Goal: Information Seeking & Learning: Learn about a topic

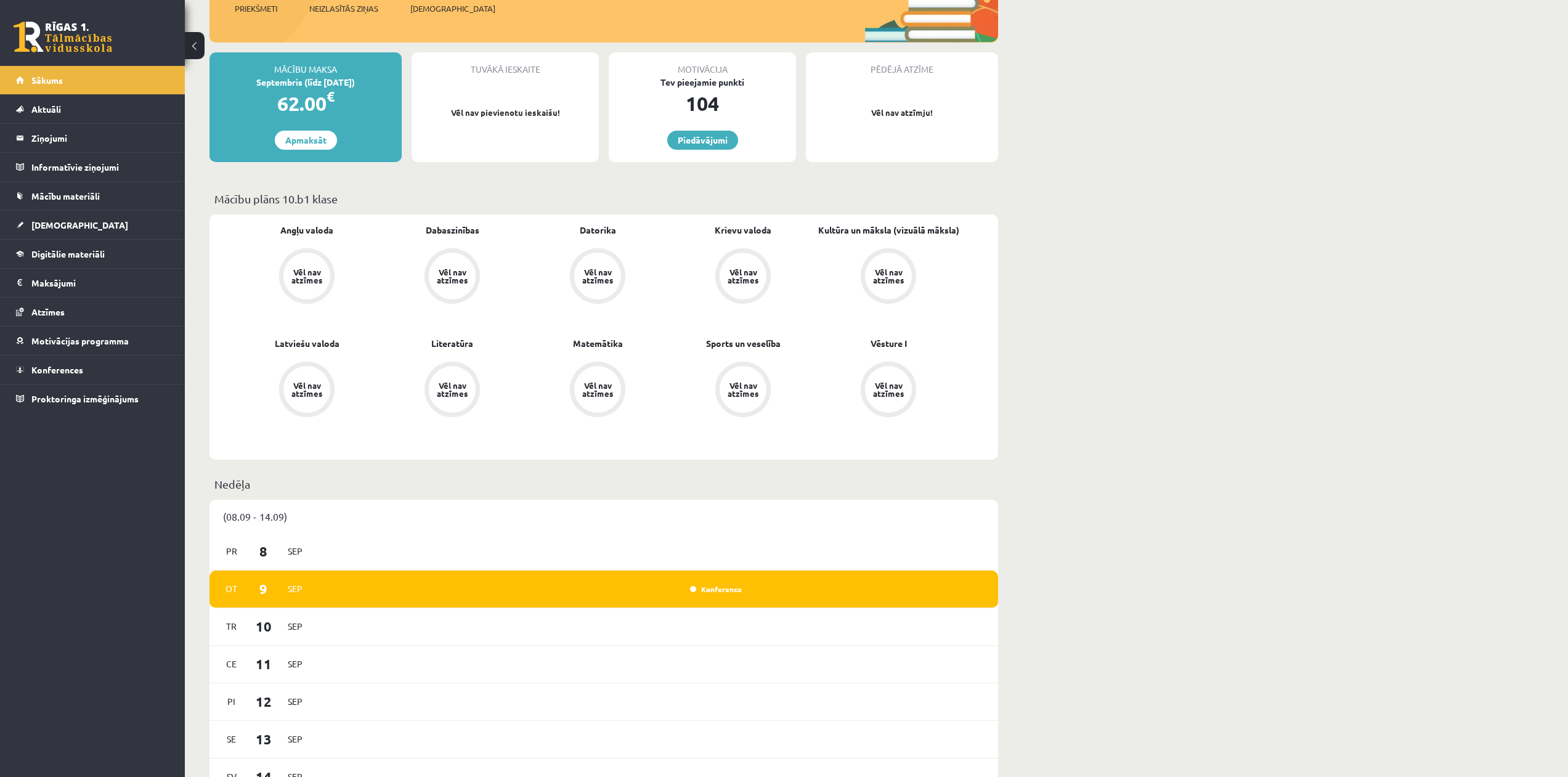
scroll to position [185, 0]
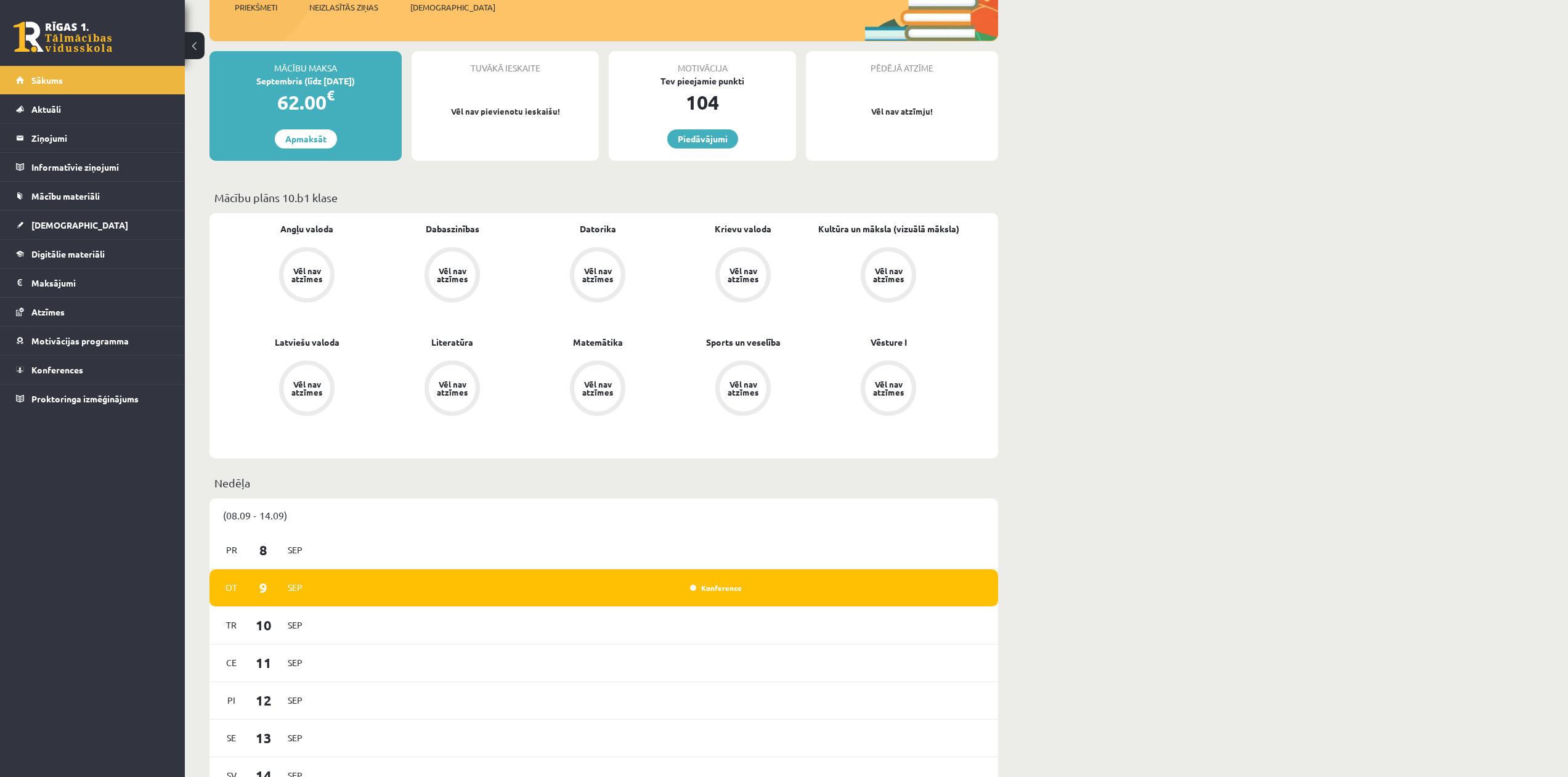
click at [313, 271] on div "Vēl nav atzīmes" at bounding box center [307, 274] width 34 height 16
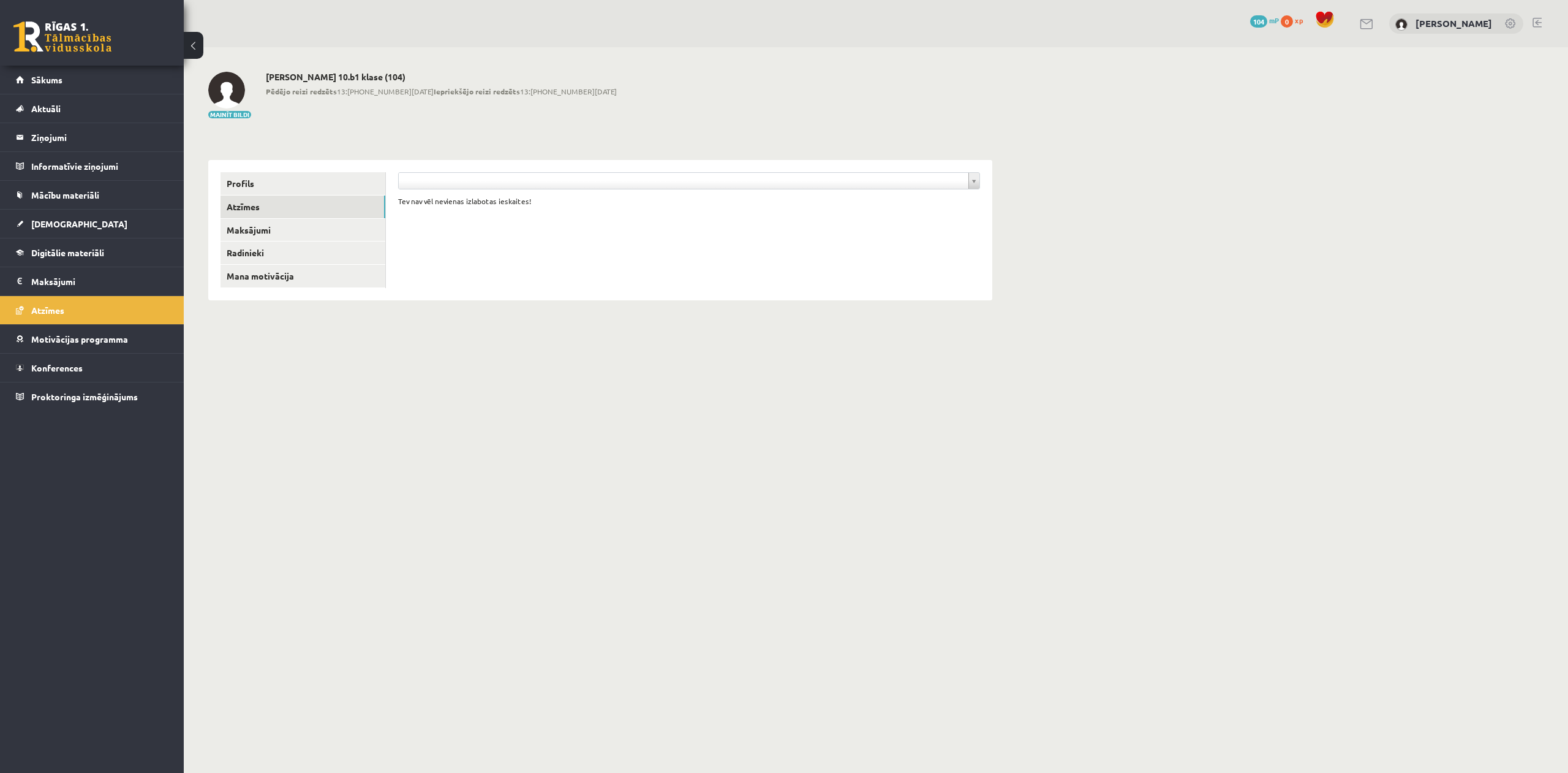
click at [202, 49] on button at bounding box center [193, 45] width 19 height 27
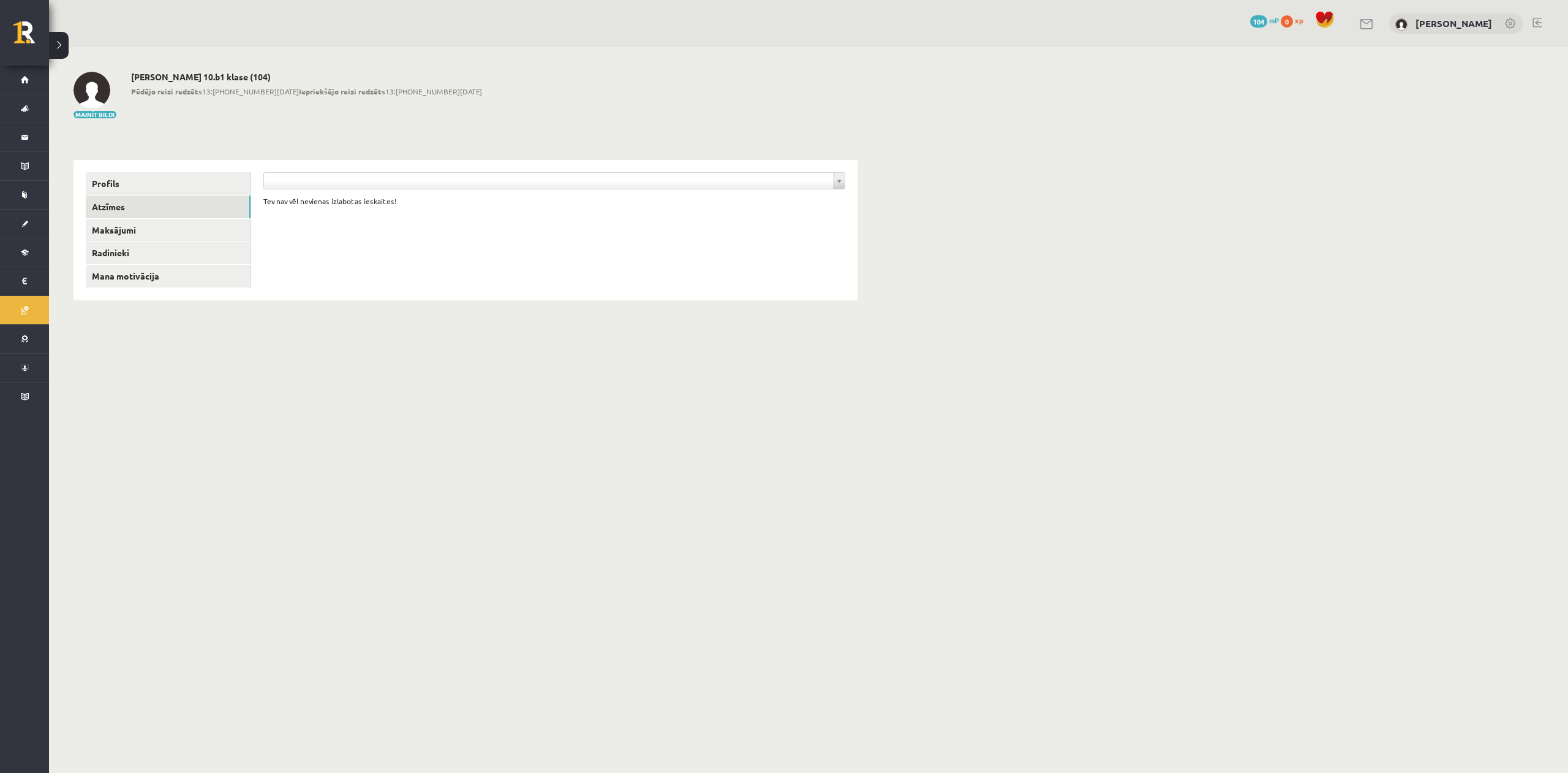
click at [60, 34] on button at bounding box center [58, 45] width 19 height 27
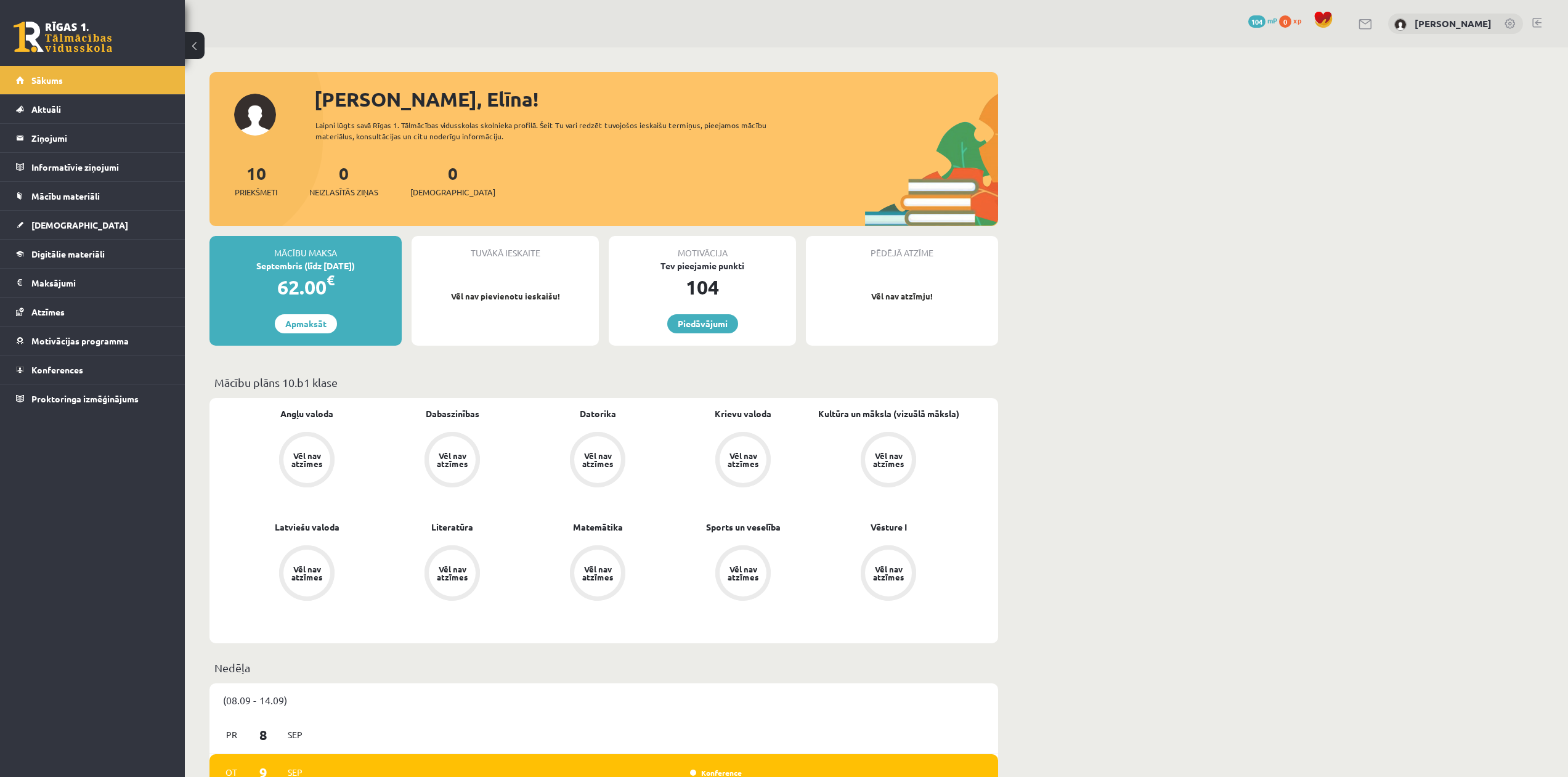
scroll to position [185, 0]
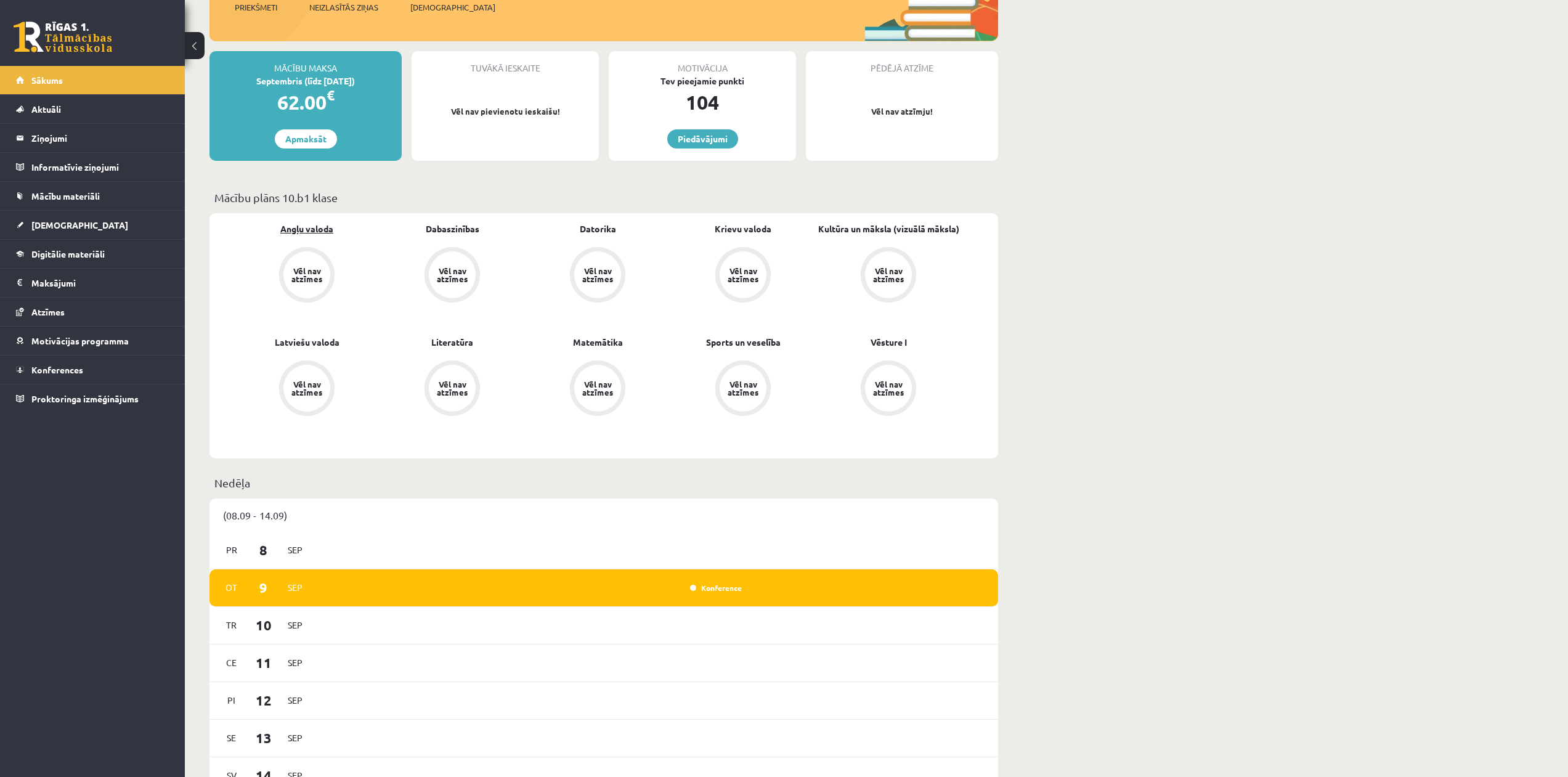
click at [316, 230] on link "Angļu valoda" at bounding box center [307, 228] width 53 height 13
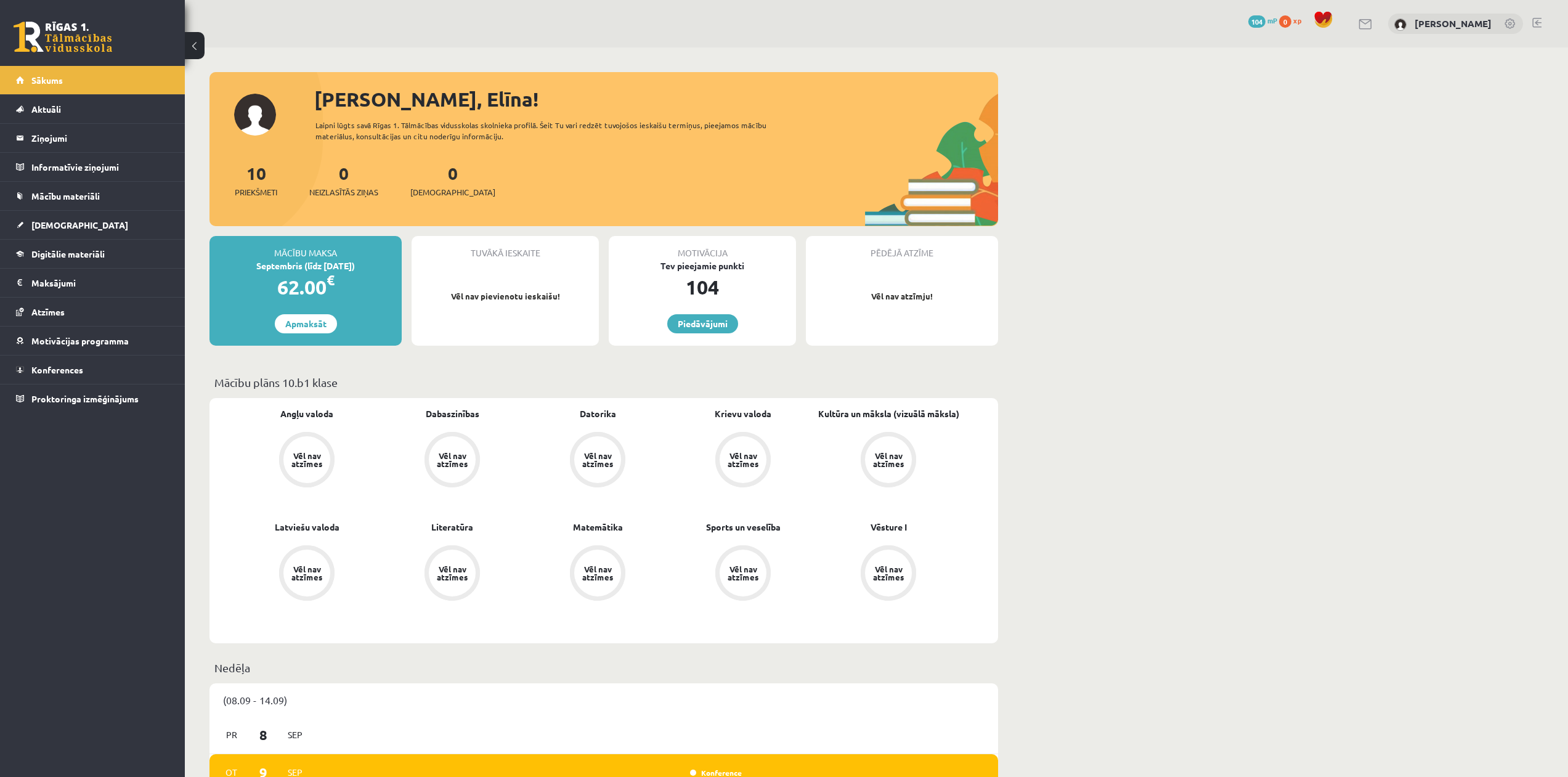
scroll to position [185, 0]
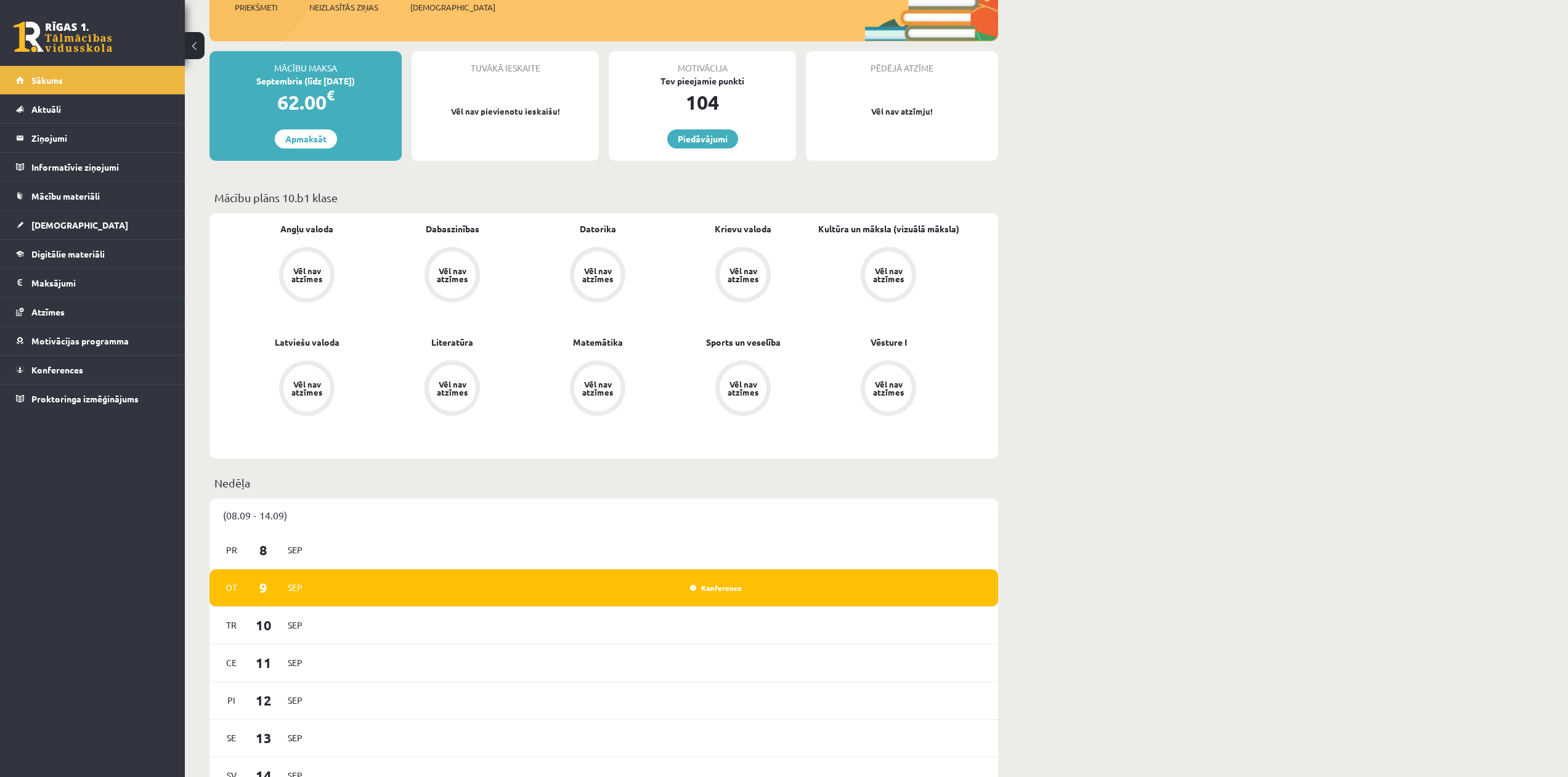
click at [312, 274] on div "Vēl nav atzīmes" at bounding box center [307, 274] width 34 height 16
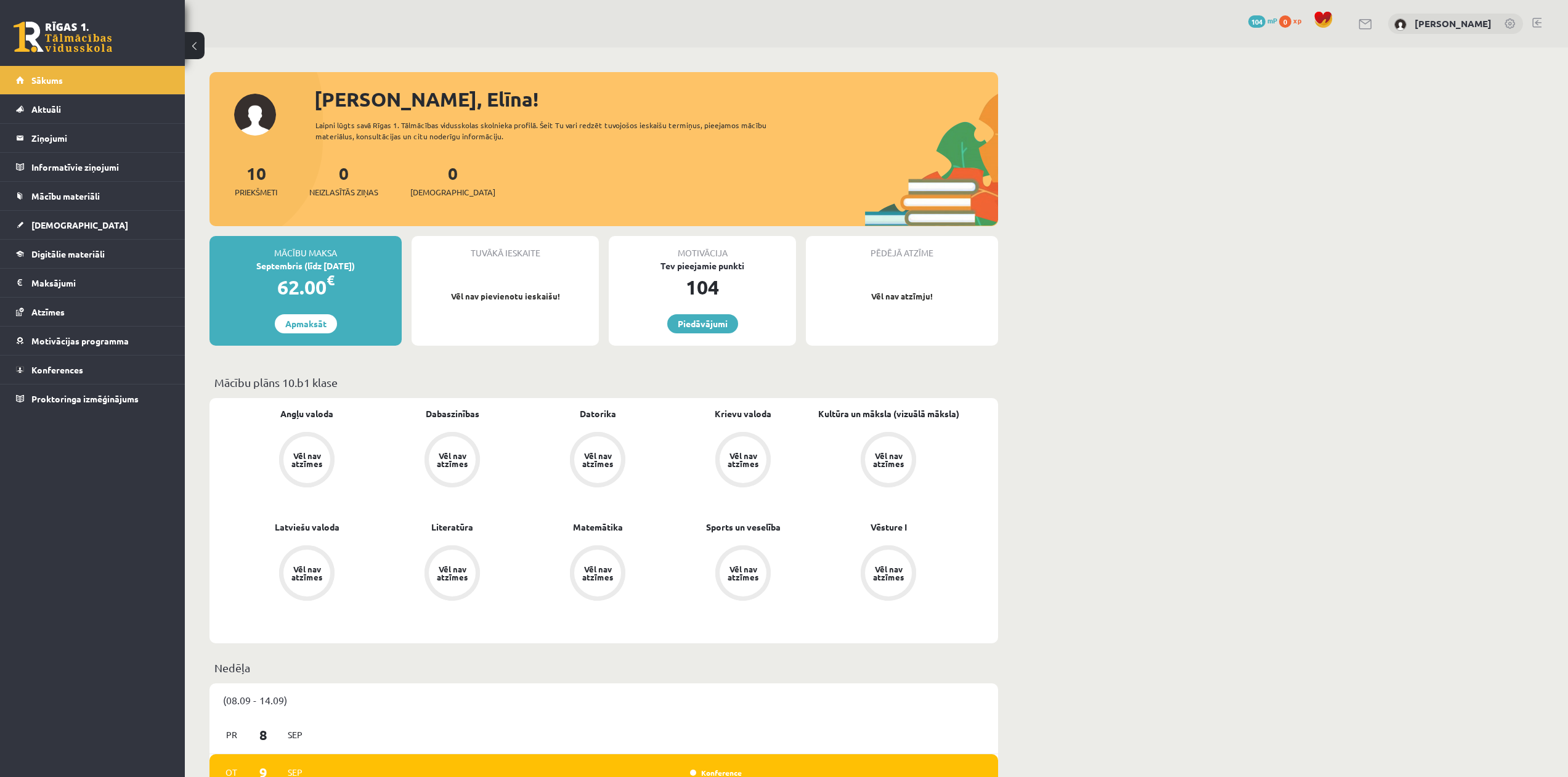
scroll to position [185, 0]
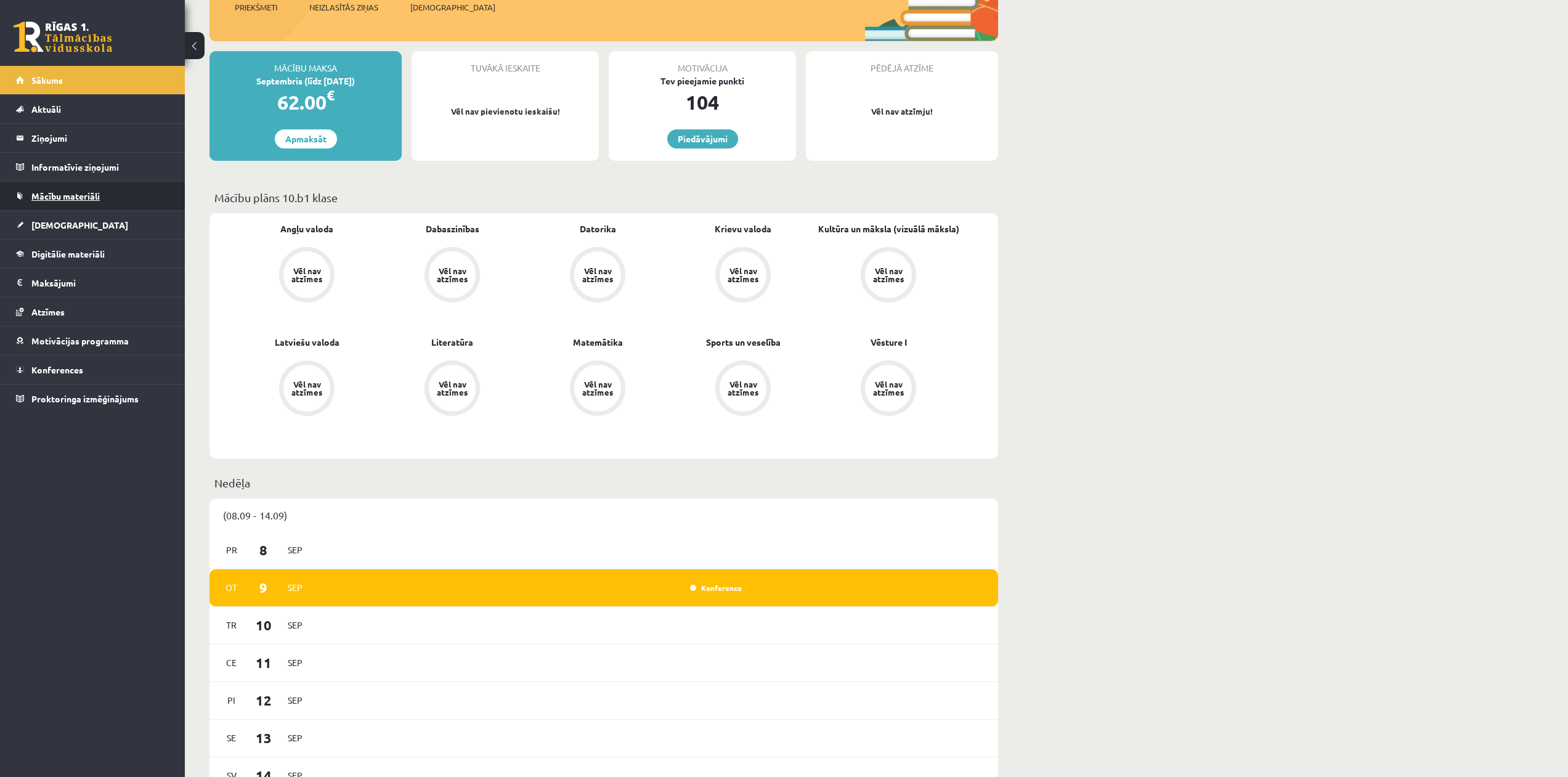
click at [106, 196] on link "Mācību materiāli" at bounding box center [93, 196] width 153 height 28
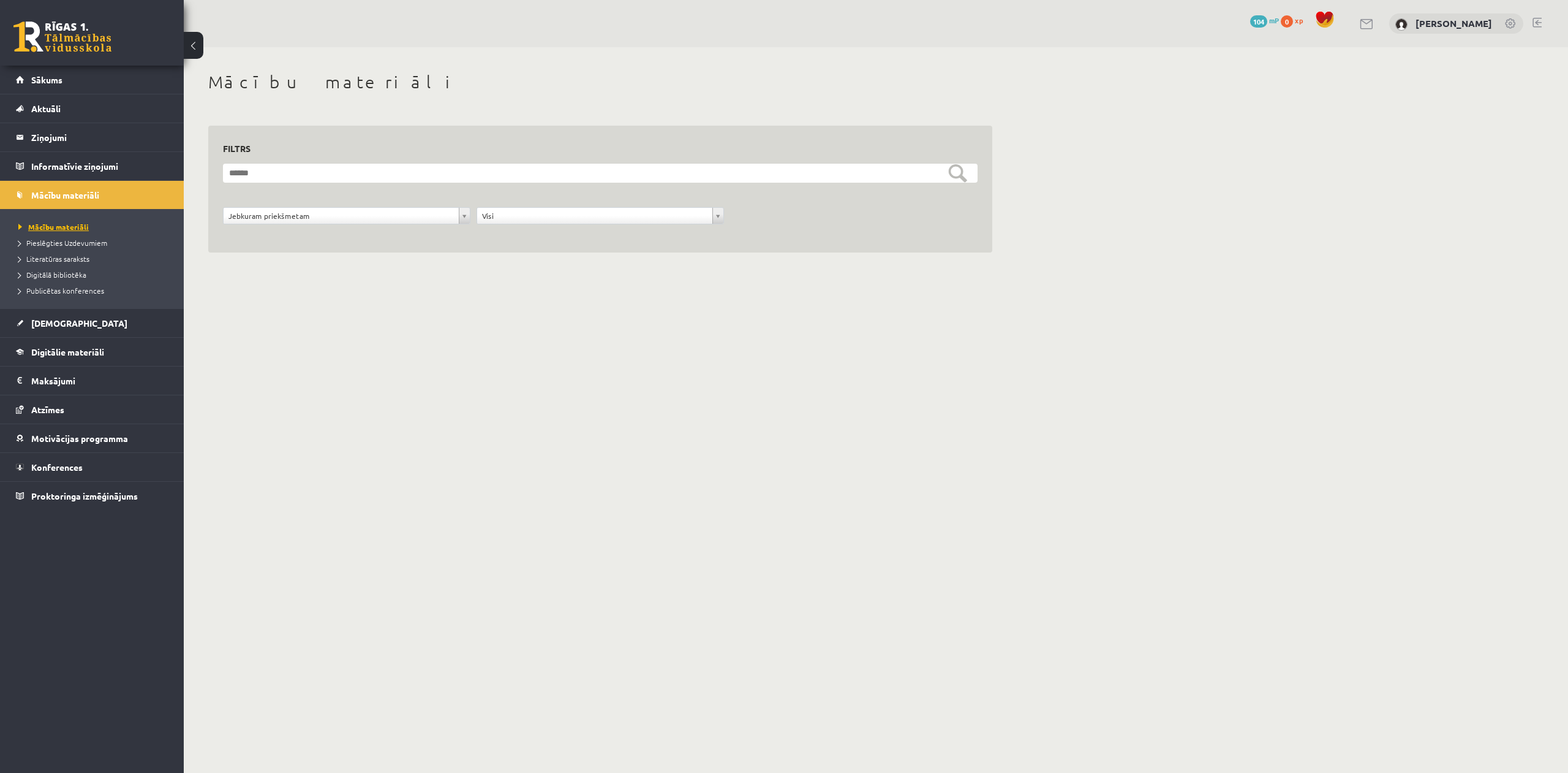
click at [76, 230] on span "Mācību materiāli" at bounding box center [53, 226] width 70 height 10
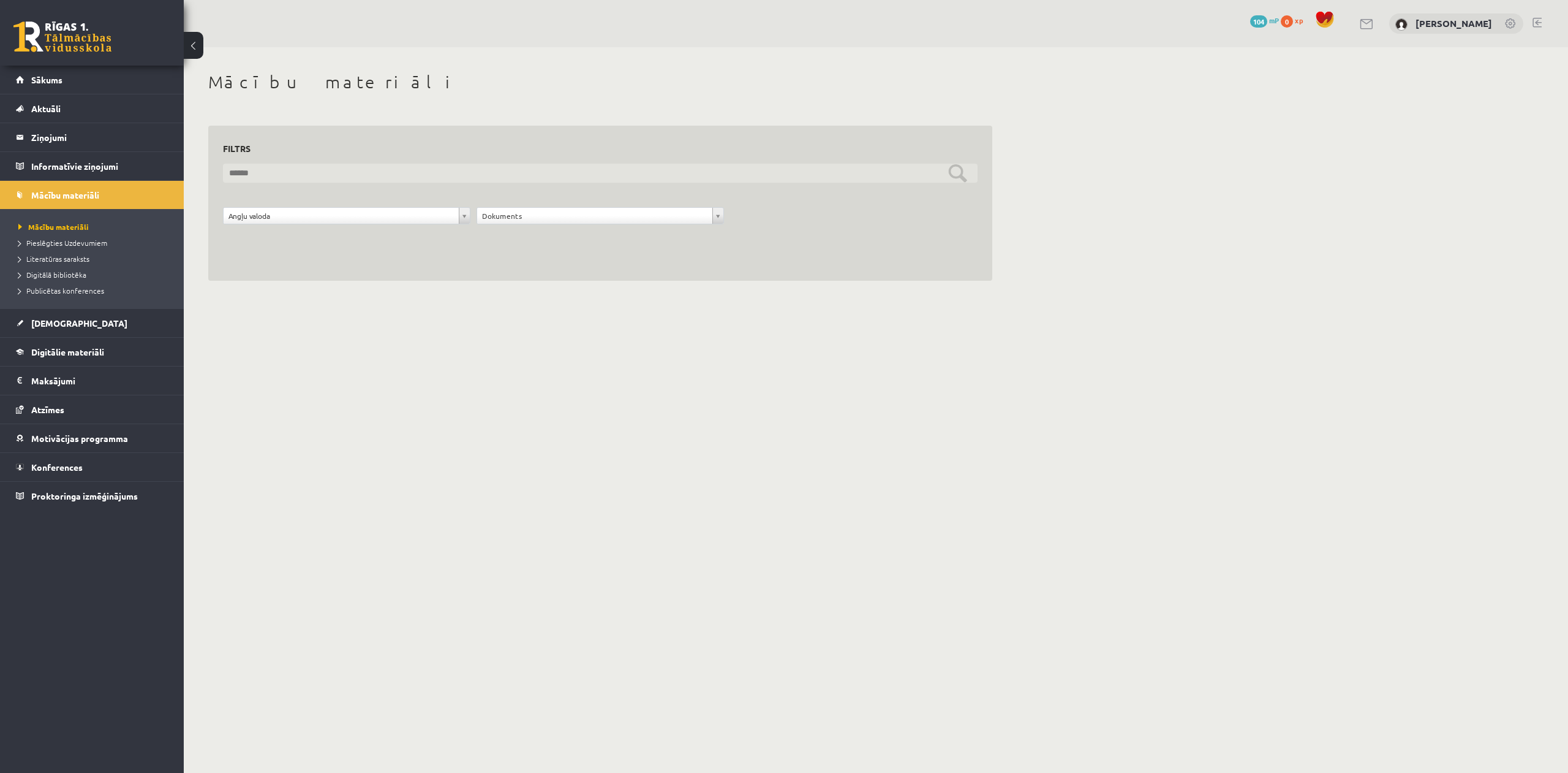
click at [959, 180] on input "text" at bounding box center [600, 173] width 755 height 19
click at [953, 173] on input "text" at bounding box center [600, 173] width 755 height 19
click at [906, 295] on div "**********" at bounding box center [600, 176] width 833 height 258
click at [100, 346] on link "Digitālie materiāli" at bounding box center [92, 352] width 152 height 28
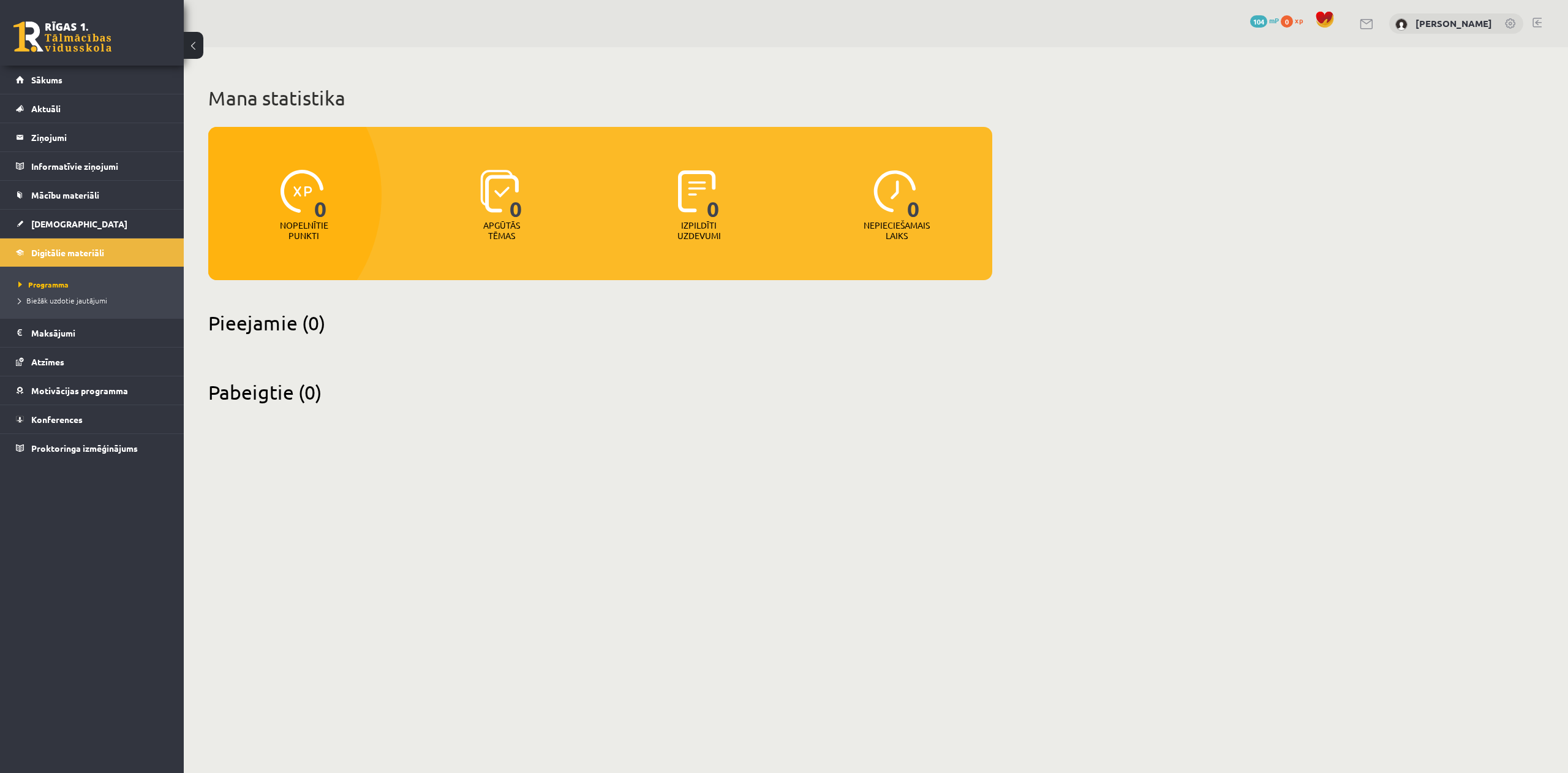
click at [293, 203] on img at bounding box center [301, 191] width 43 height 43
drag, startPoint x: 303, startPoint y: 196, endPoint x: 327, endPoint y: 196, distance: 24.0
click at [303, 196] on img at bounding box center [301, 191] width 43 height 43
click at [518, 207] on span "0" at bounding box center [516, 195] width 13 height 50
click at [512, 209] on span "0" at bounding box center [516, 195] width 13 height 50
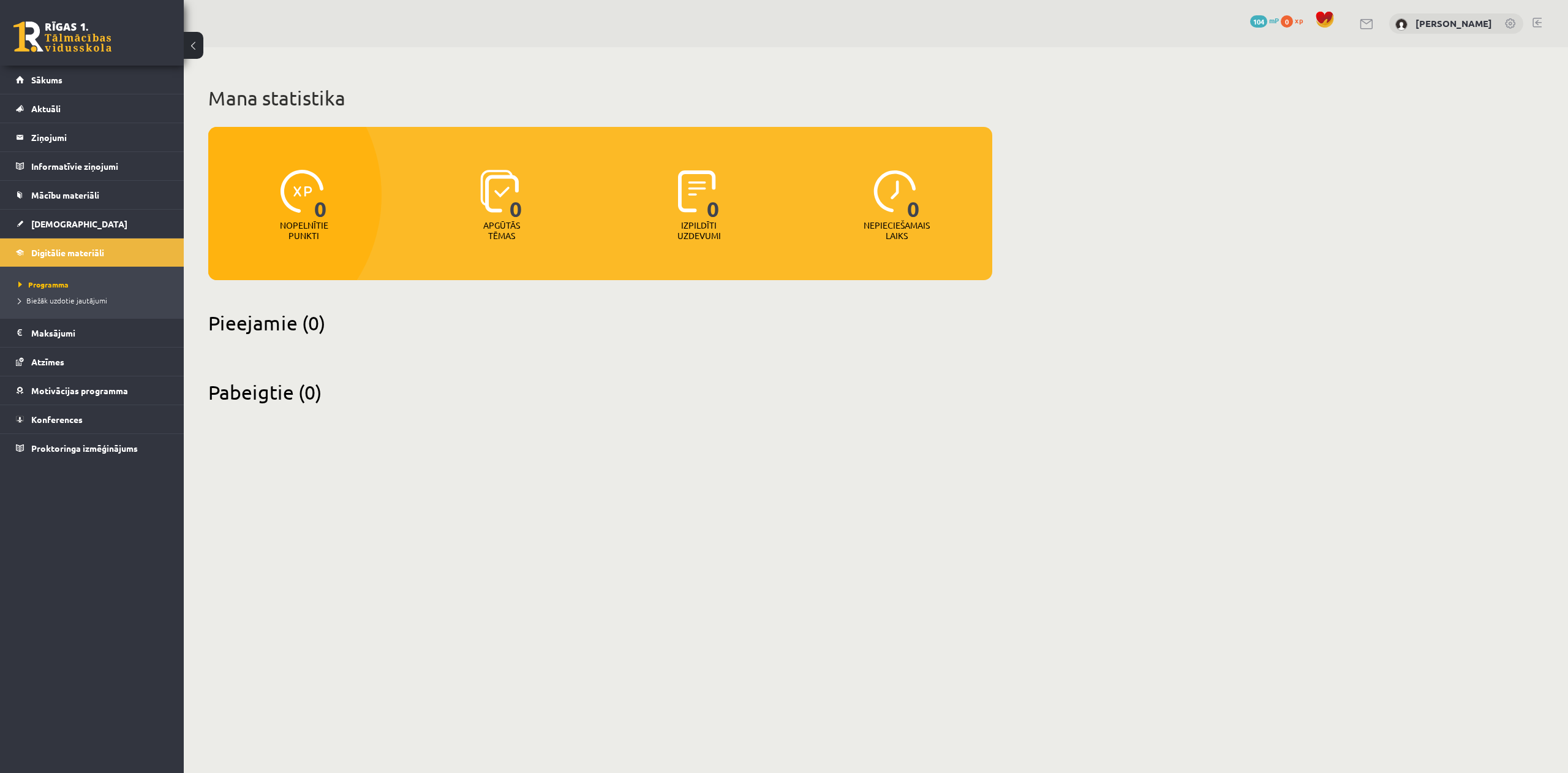
click at [702, 211] on img at bounding box center [697, 191] width 38 height 43
drag, startPoint x: 711, startPoint y: 209, endPoint x: 780, endPoint y: 206, distance: 69.1
click at [713, 209] on span "0" at bounding box center [713, 195] width 13 height 50
drag, startPoint x: 962, startPoint y: 193, endPoint x: 959, endPoint y: 199, distance: 6.7
click at [962, 194] on div "0 Nepieciešamais laiks" at bounding box center [897, 206] width 192 height 84
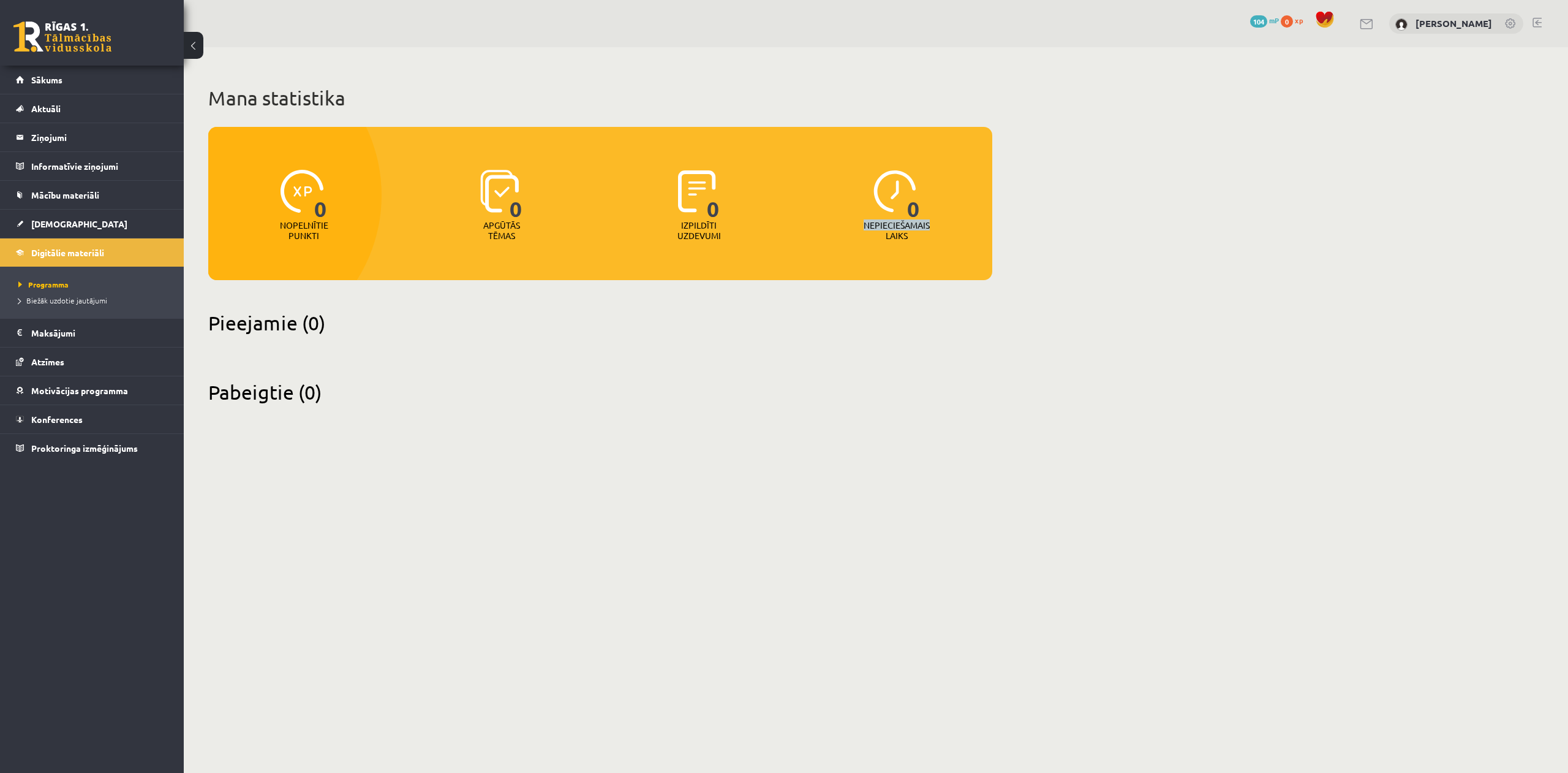
click at [954, 208] on div "0 Nepieciešamais laiks" at bounding box center [897, 206] width 192 height 84
click at [39, 72] on link "Sākums" at bounding box center [92, 80] width 152 height 28
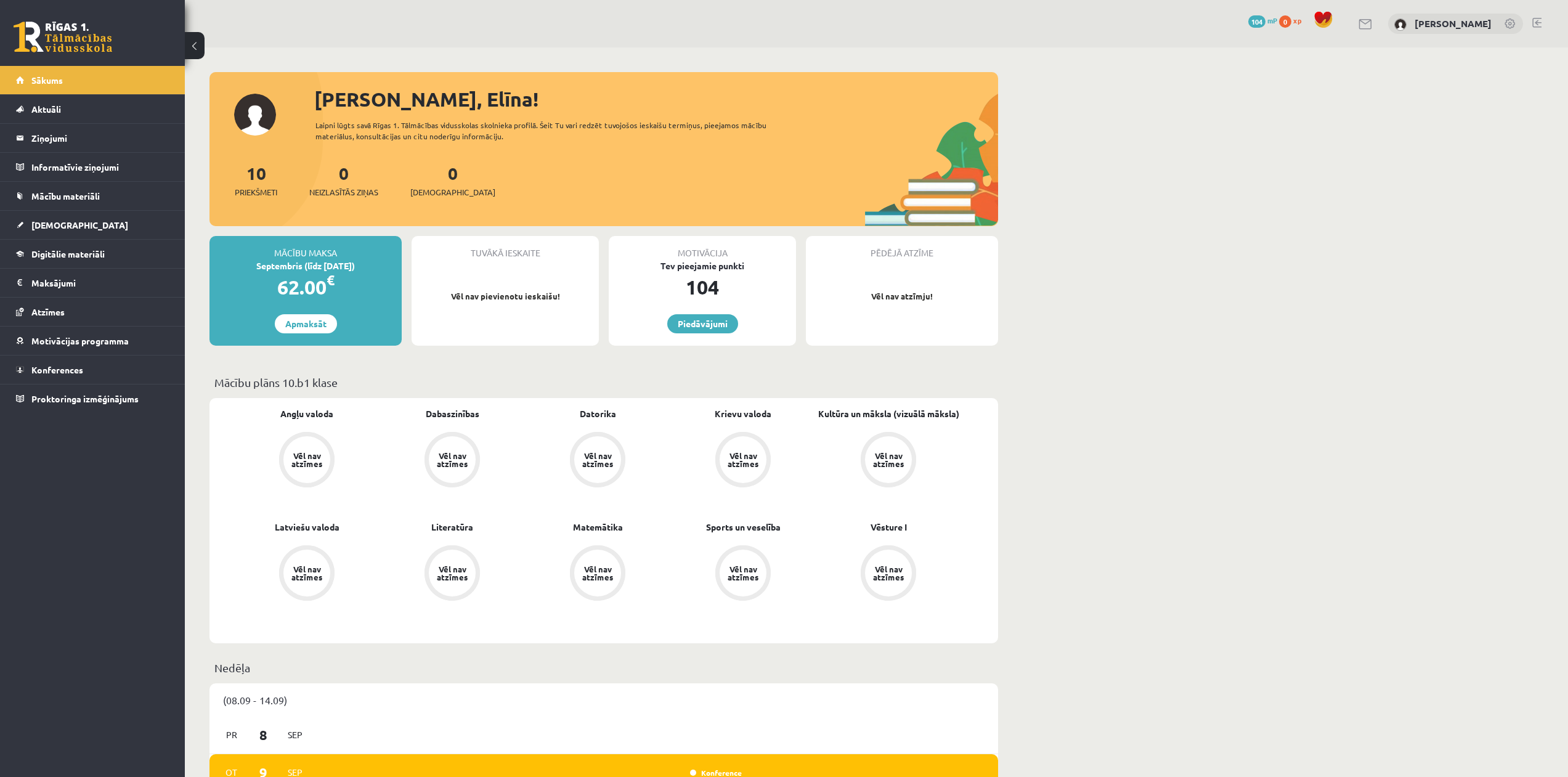
click at [86, 40] on link at bounding box center [62, 37] width 99 height 31
click at [65, 30] on link at bounding box center [62, 37] width 99 height 31
click at [79, 101] on link "Aktuāli" at bounding box center [93, 109] width 153 height 28
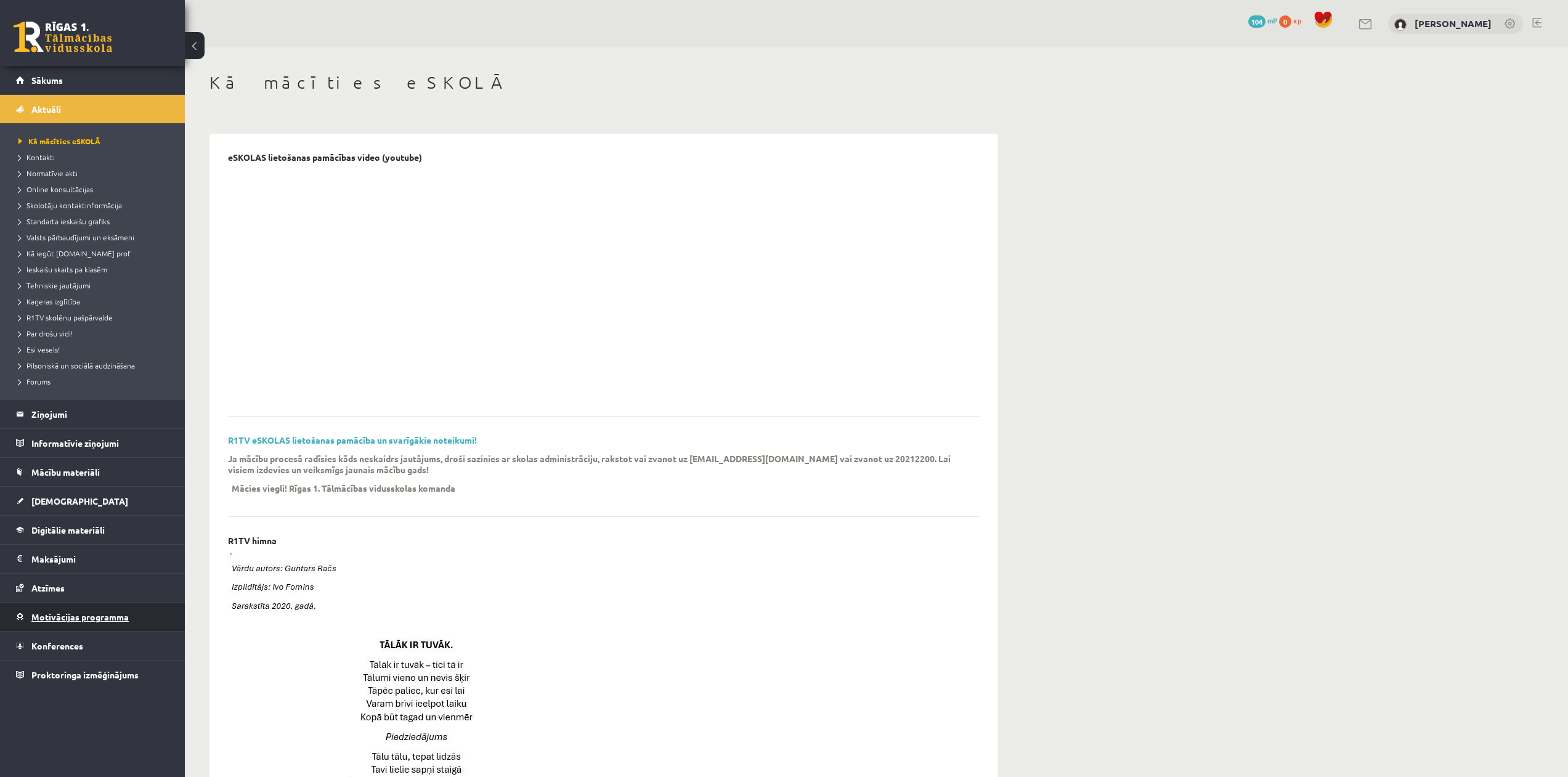
click at [100, 613] on span "Motivācijas programma" at bounding box center [79, 616] width 97 height 11
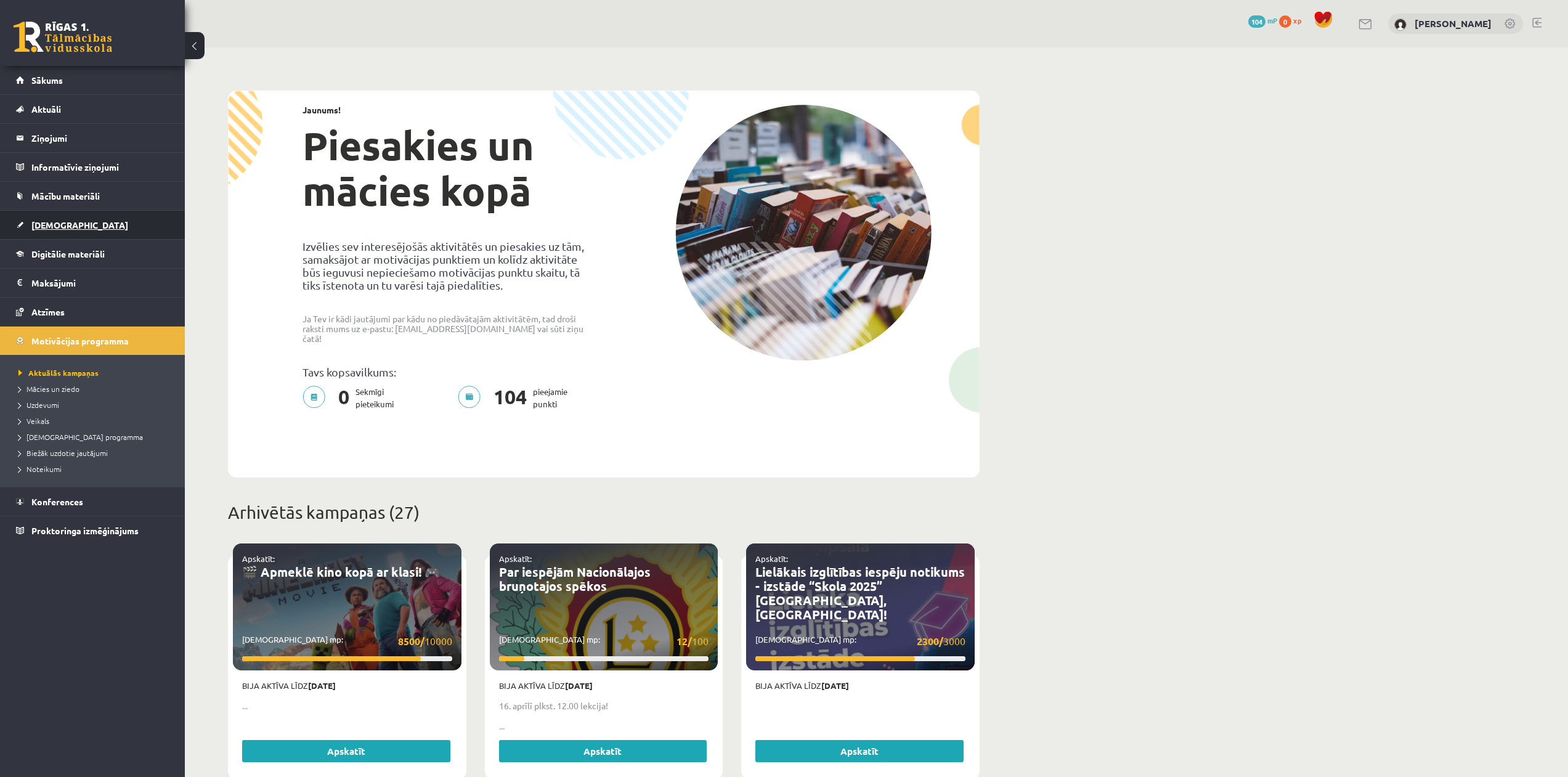
click at [117, 235] on link "[DEMOGRAPHIC_DATA]" at bounding box center [93, 225] width 153 height 28
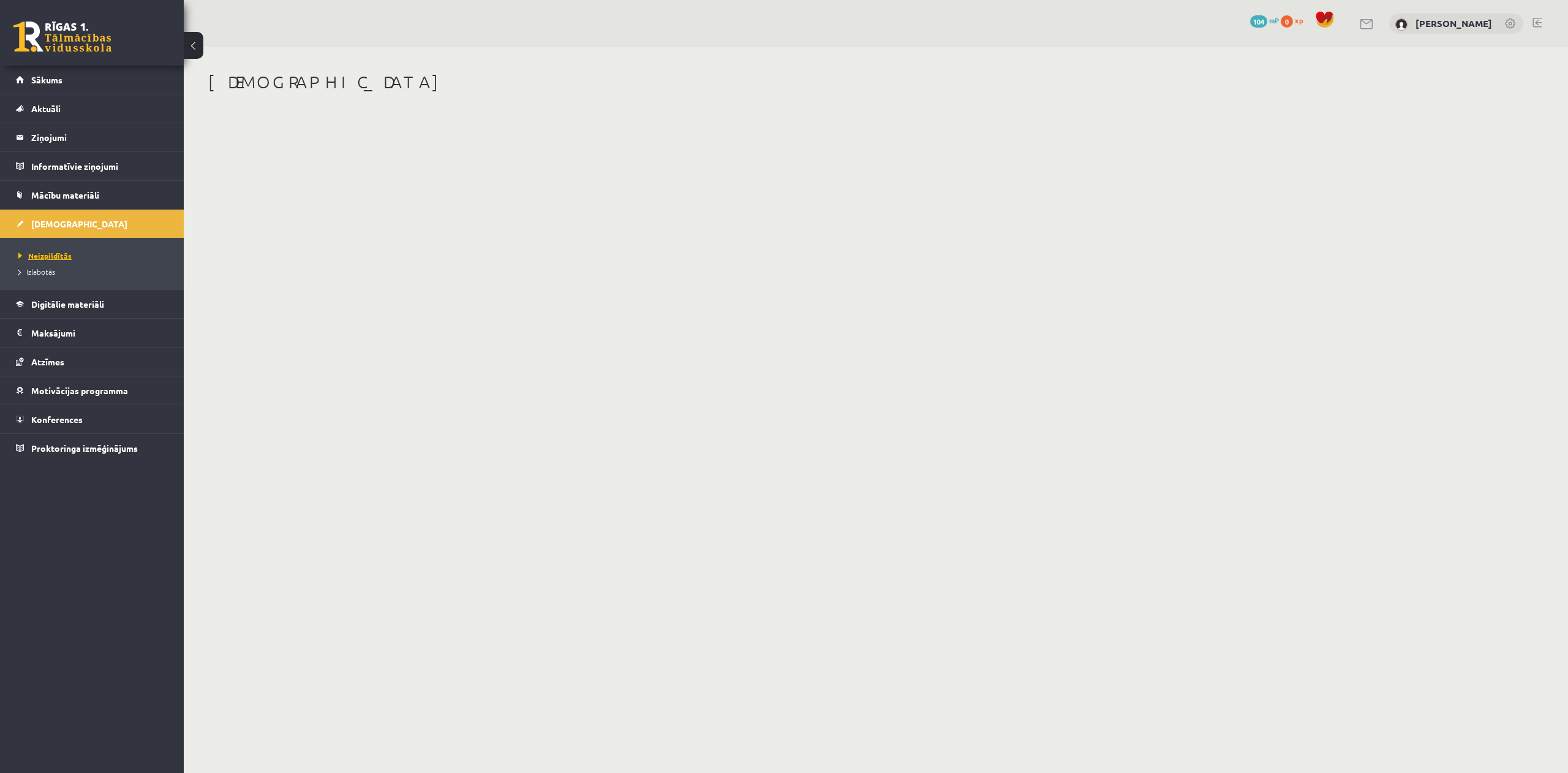
click at [49, 255] on span "Neizpildītās" at bounding box center [45, 255] width 53 height 10
click at [73, 312] on link "Digitālie materiāli" at bounding box center [92, 304] width 152 height 28
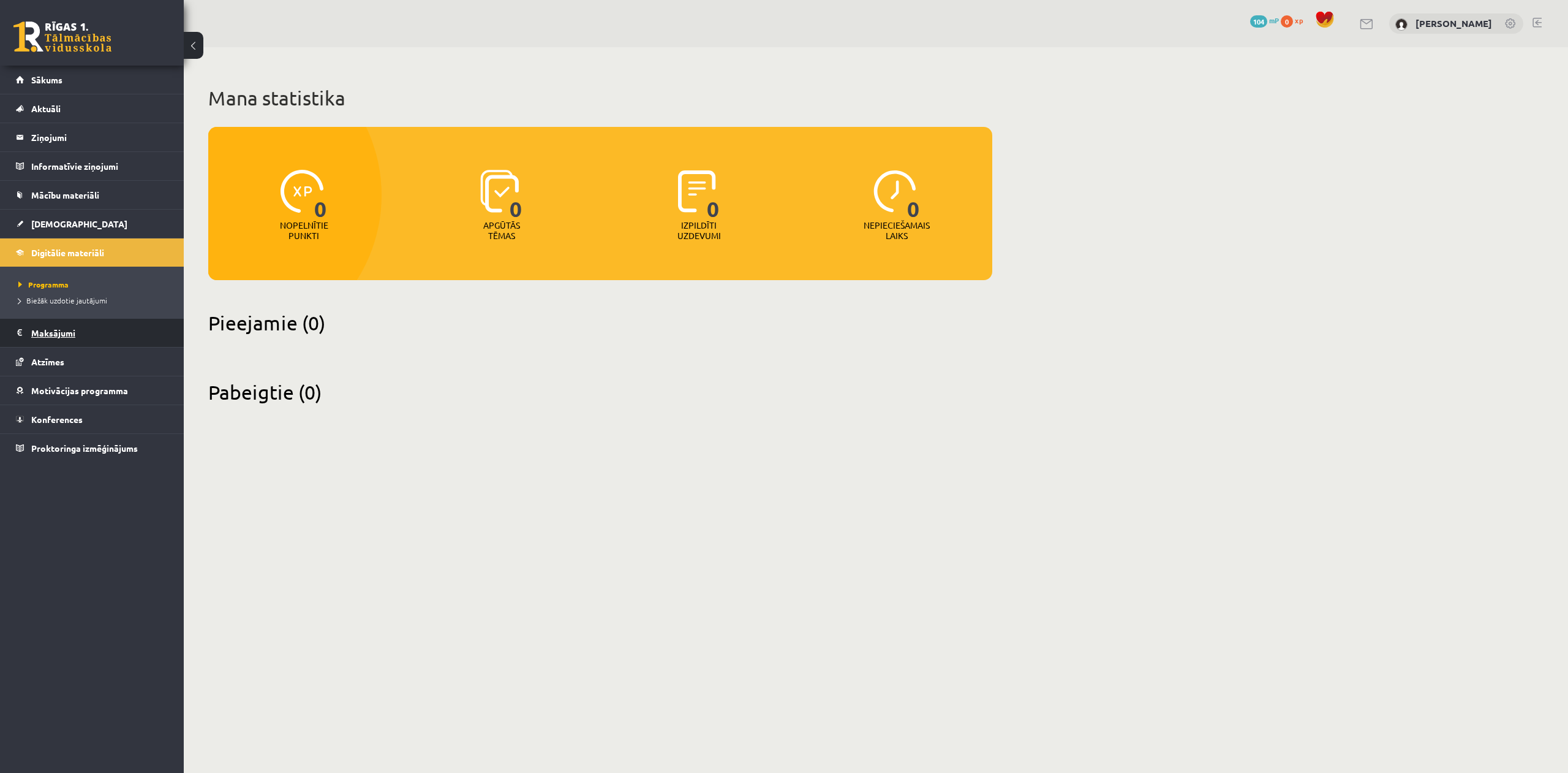
click at [77, 332] on legend "Maksājumi 0" at bounding box center [100, 332] width 138 height 28
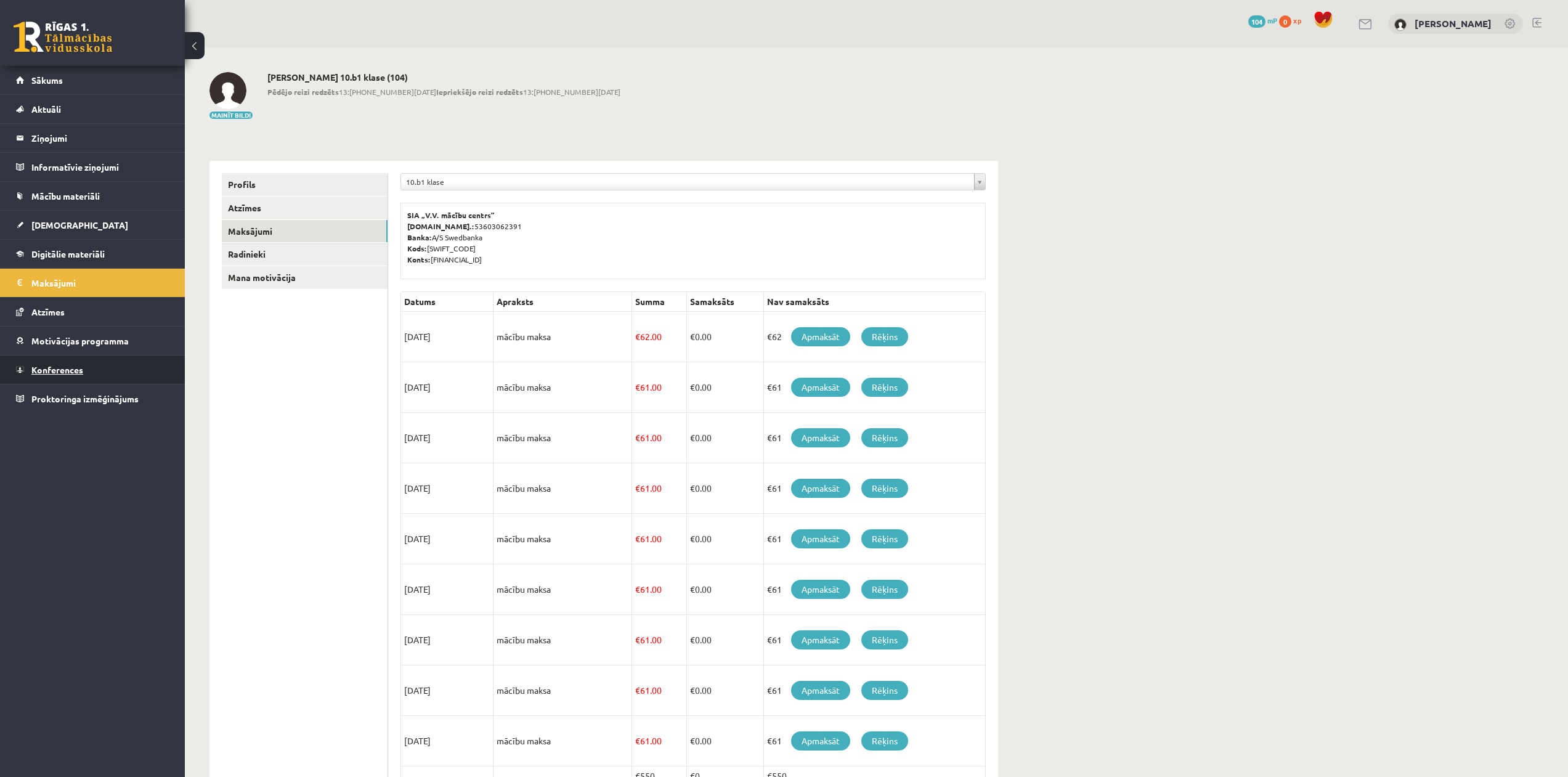
click at [82, 362] on link "Konferences" at bounding box center [93, 369] width 153 height 28
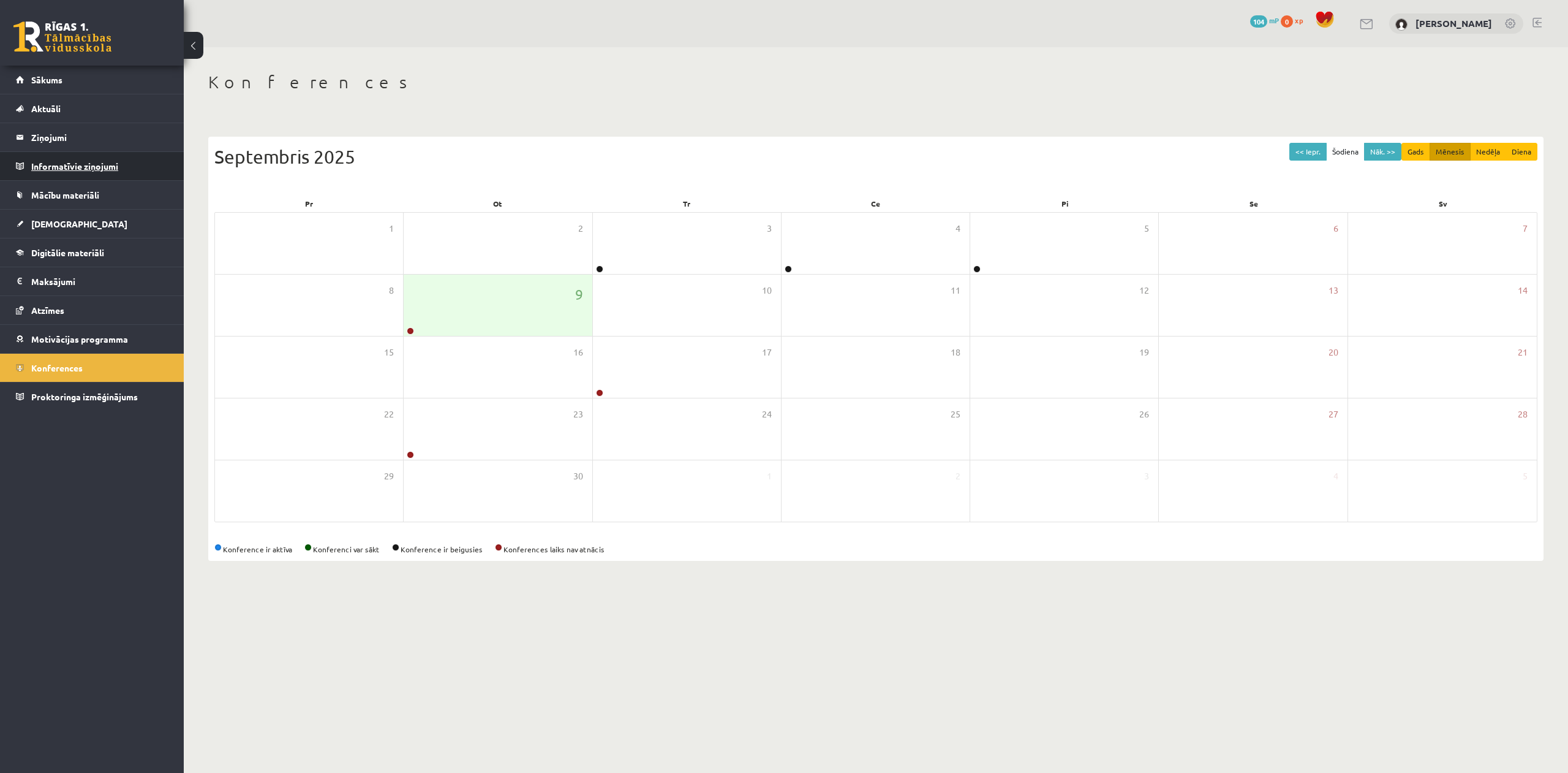
click at [107, 169] on legend "Informatīvie ziņojumi 0" at bounding box center [100, 166] width 138 height 28
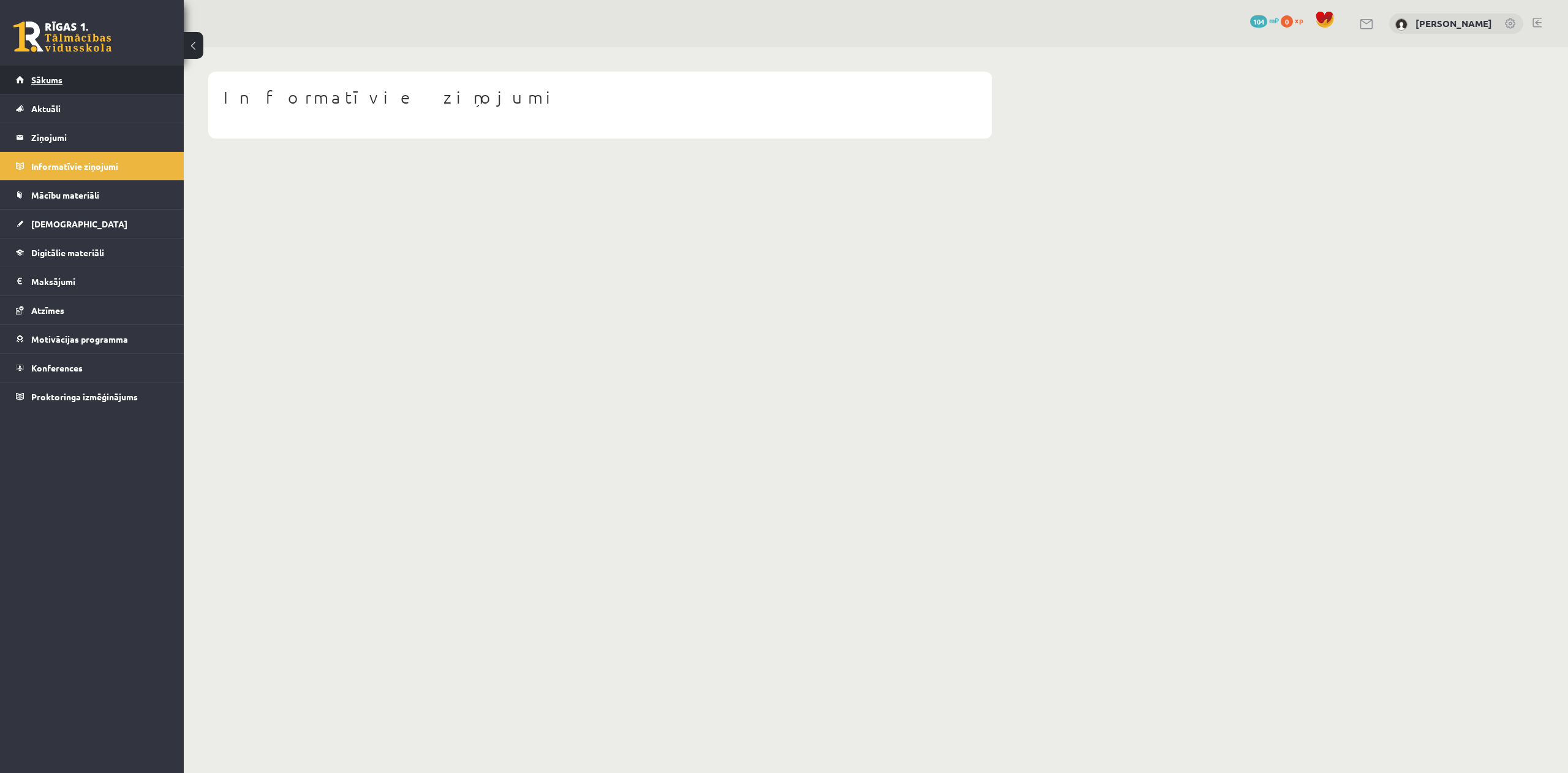
click at [50, 85] on link "Sākums" at bounding box center [92, 80] width 152 height 28
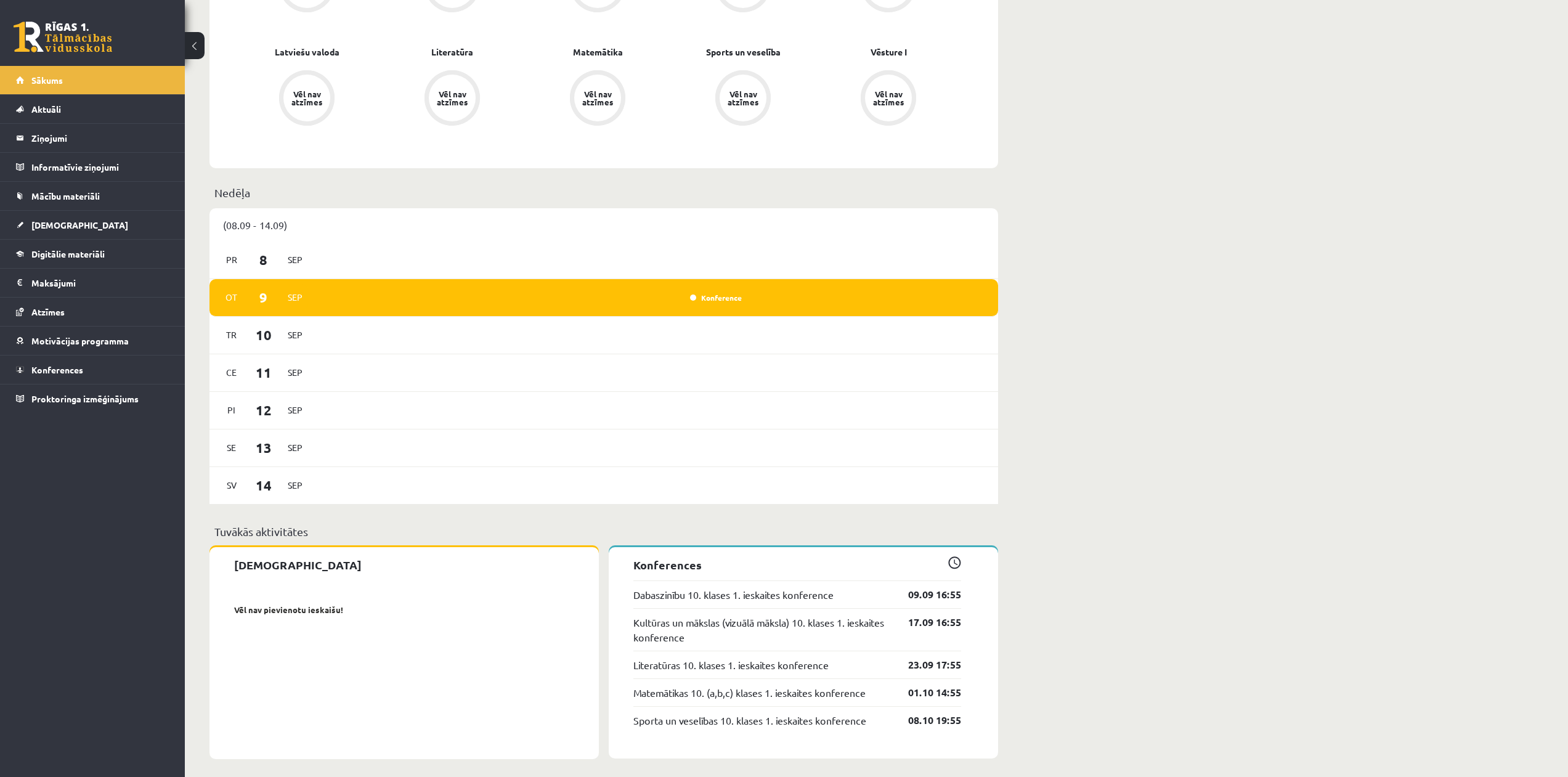
scroll to position [483, 0]
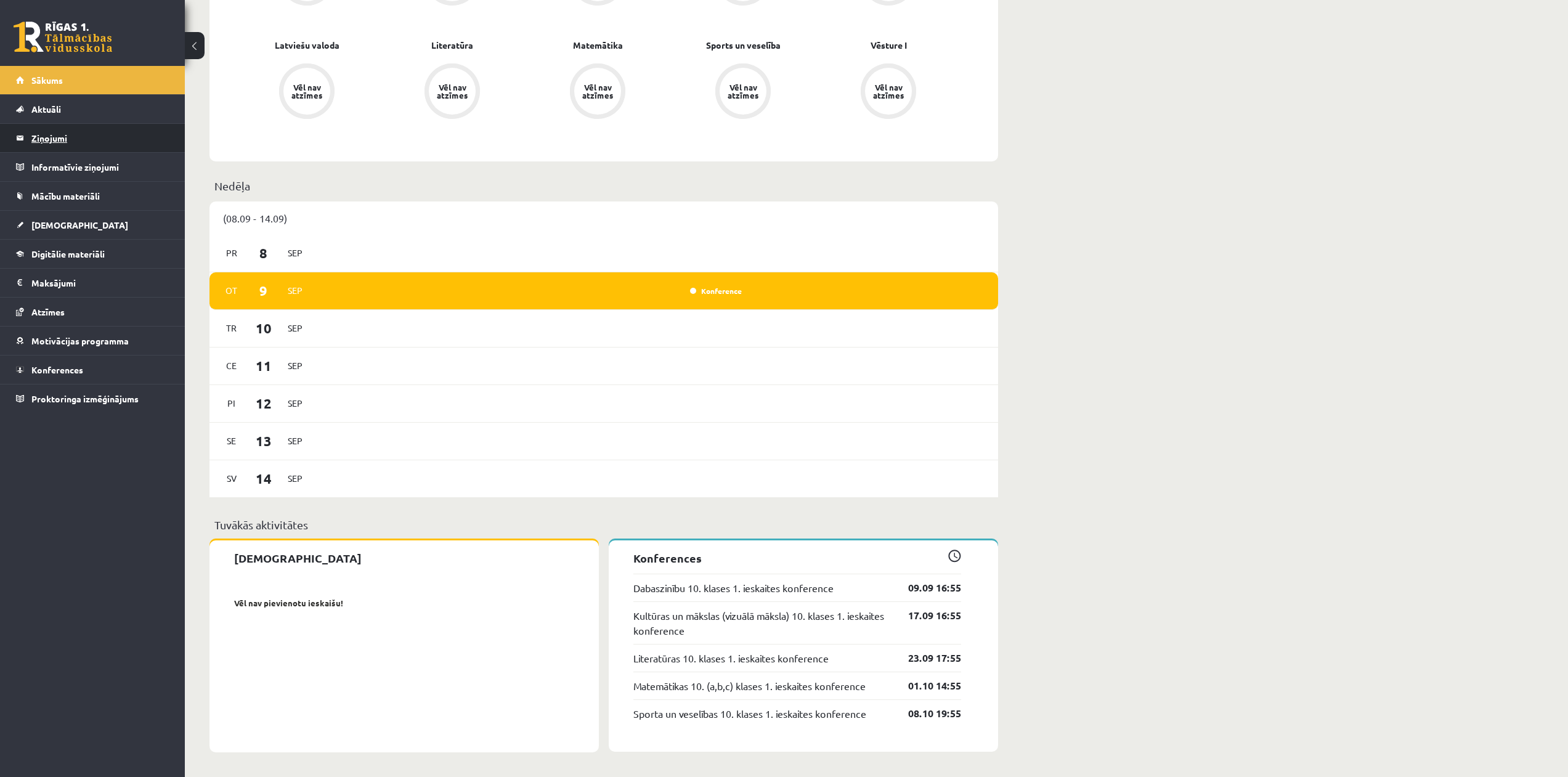
click at [139, 135] on legend "Ziņojumi 0" at bounding box center [100, 138] width 138 height 28
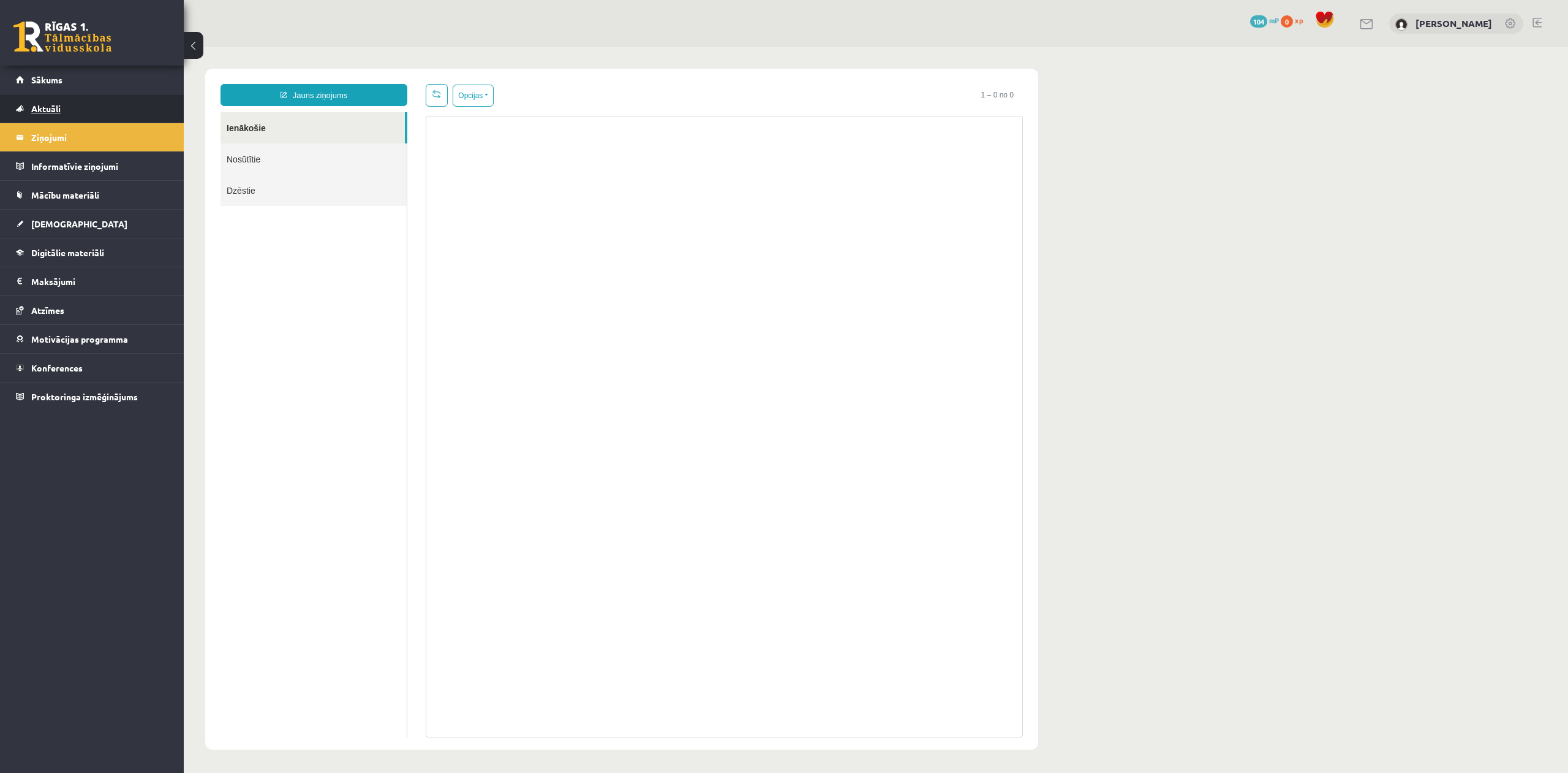
click at [134, 102] on link "Aktuāli" at bounding box center [92, 108] width 152 height 28
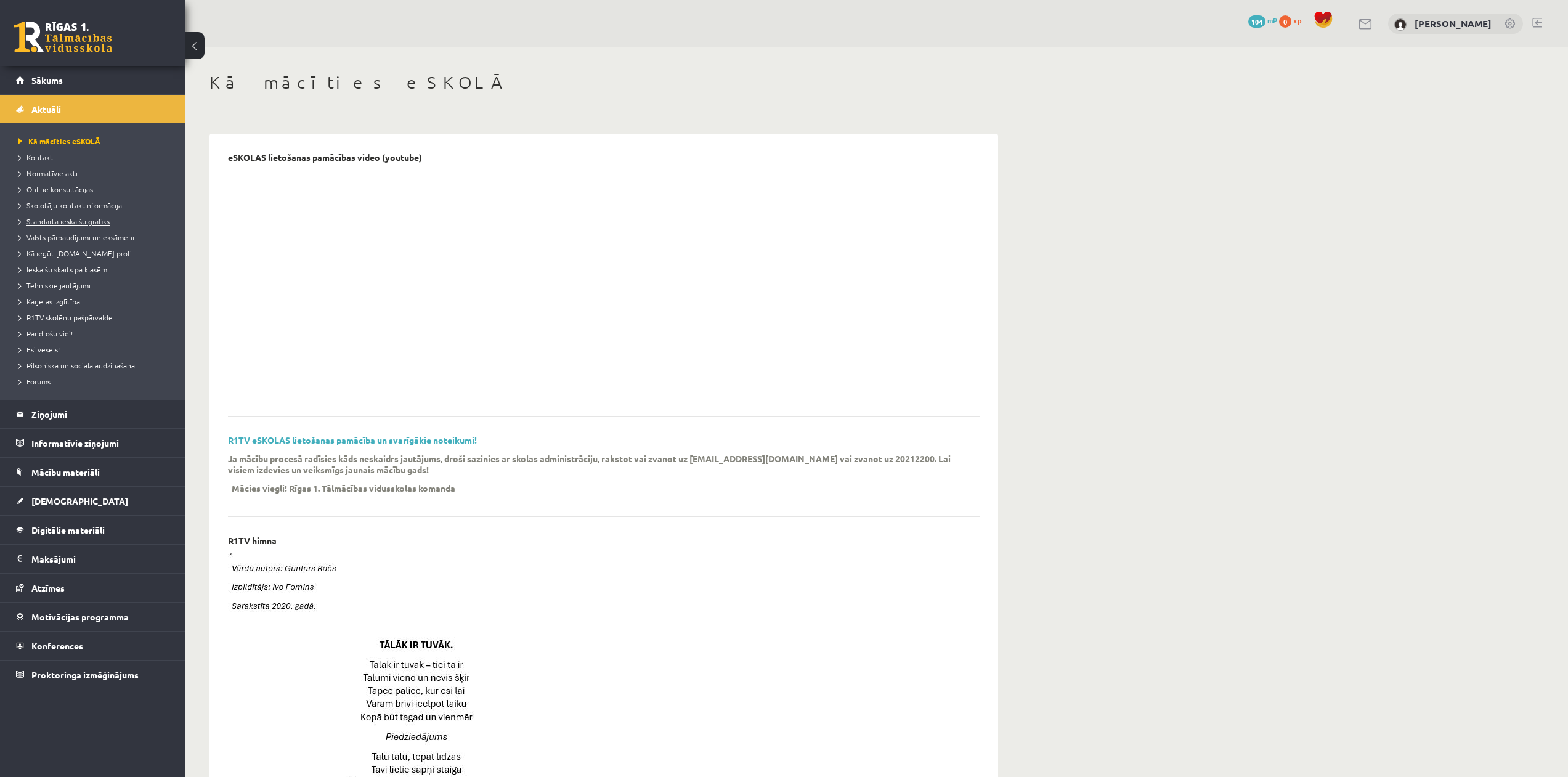
click at [107, 219] on span "Standarta ieskaišu grafiks" at bounding box center [64, 221] width 91 height 10
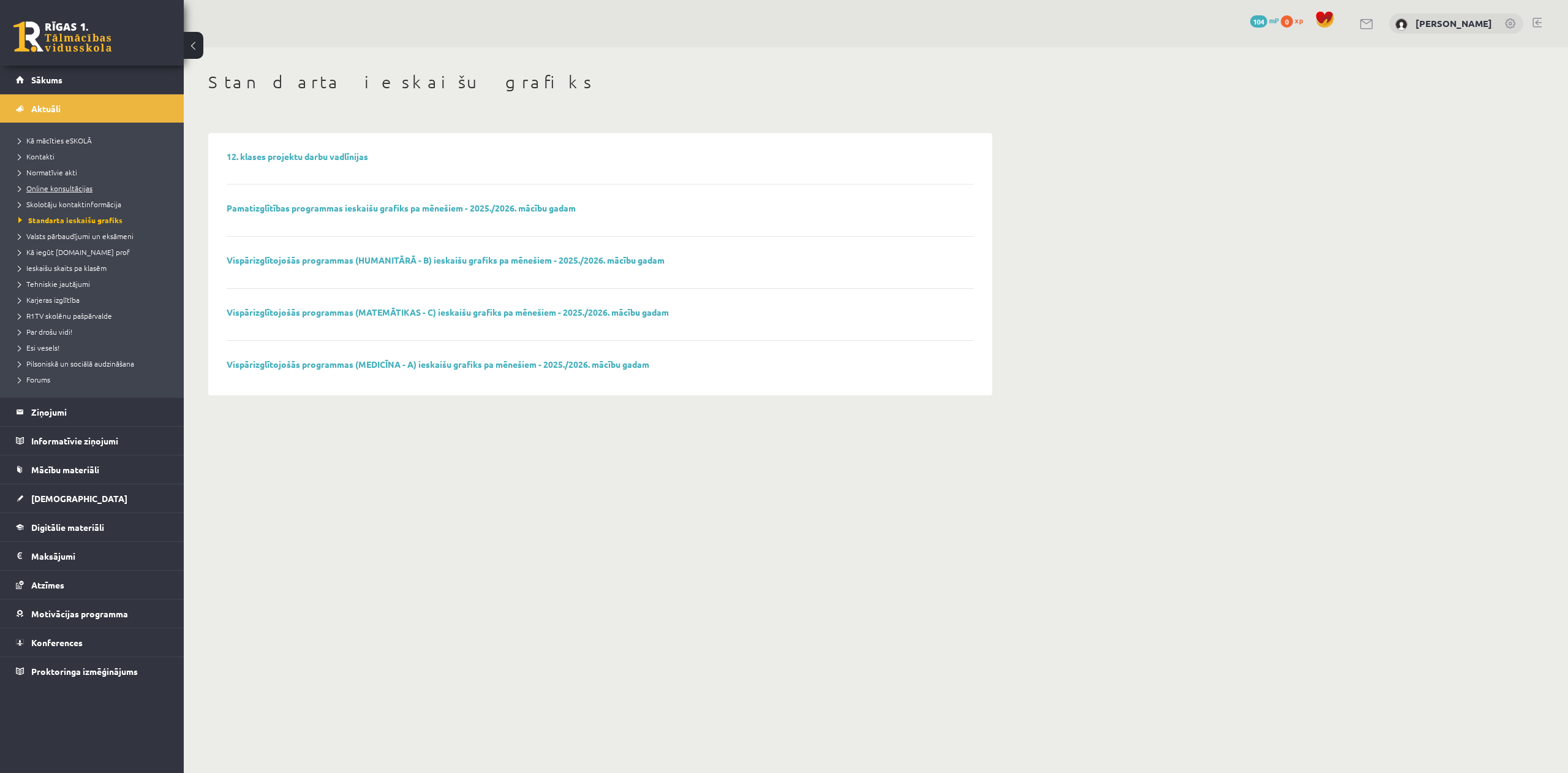
click at [94, 188] on link "Online konsultācijas" at bounding box center [95, 188] width 153 height 11
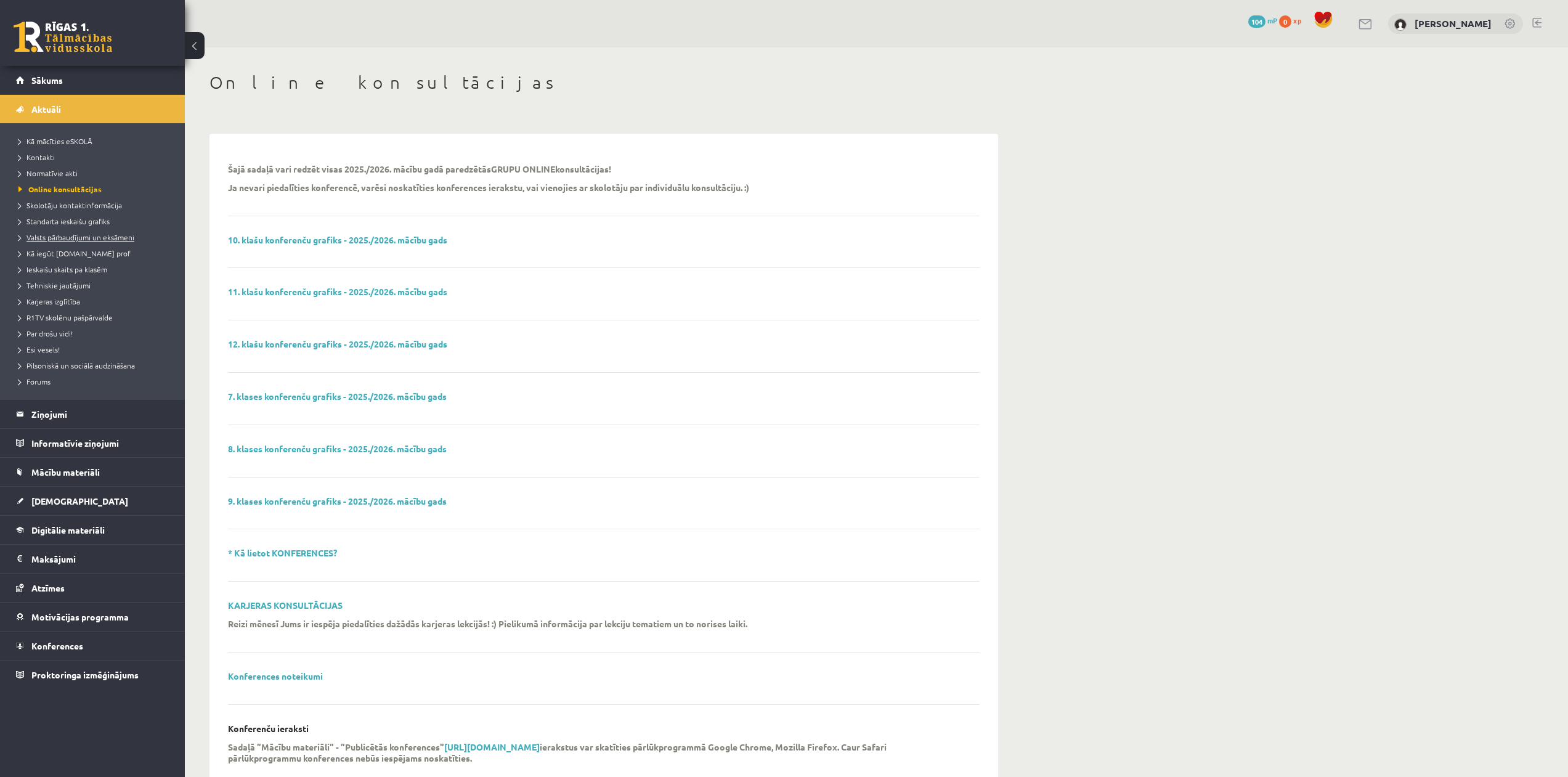
click at [98, 236] on span "Valsts pārbaudījumi un eksāmeni" at bounding box center [76, 237] width 116 height 10
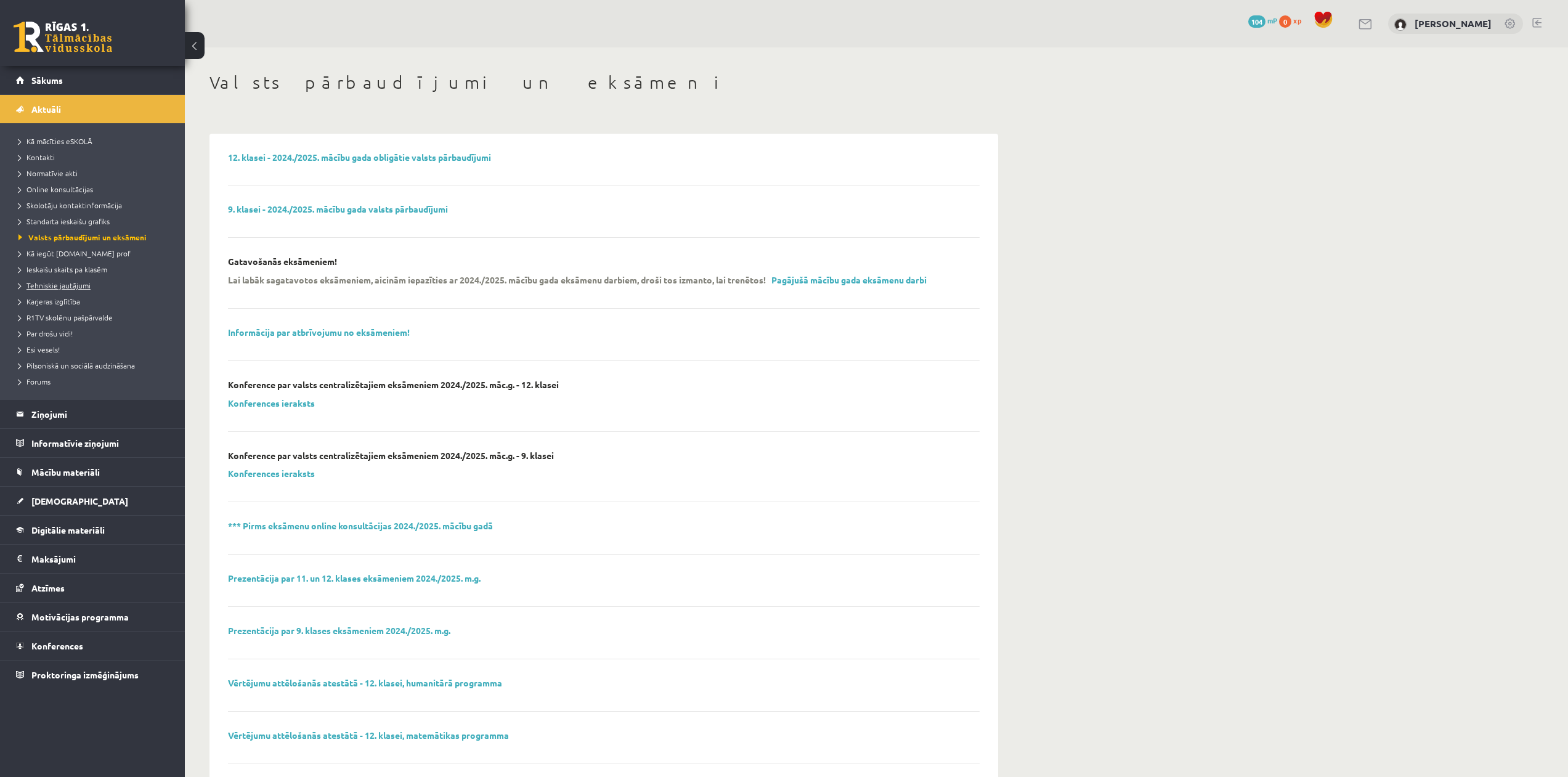
click at [91, 284] on link "Tehniskie jautājumi" at bounding box center [96, 285] width 154 height 11
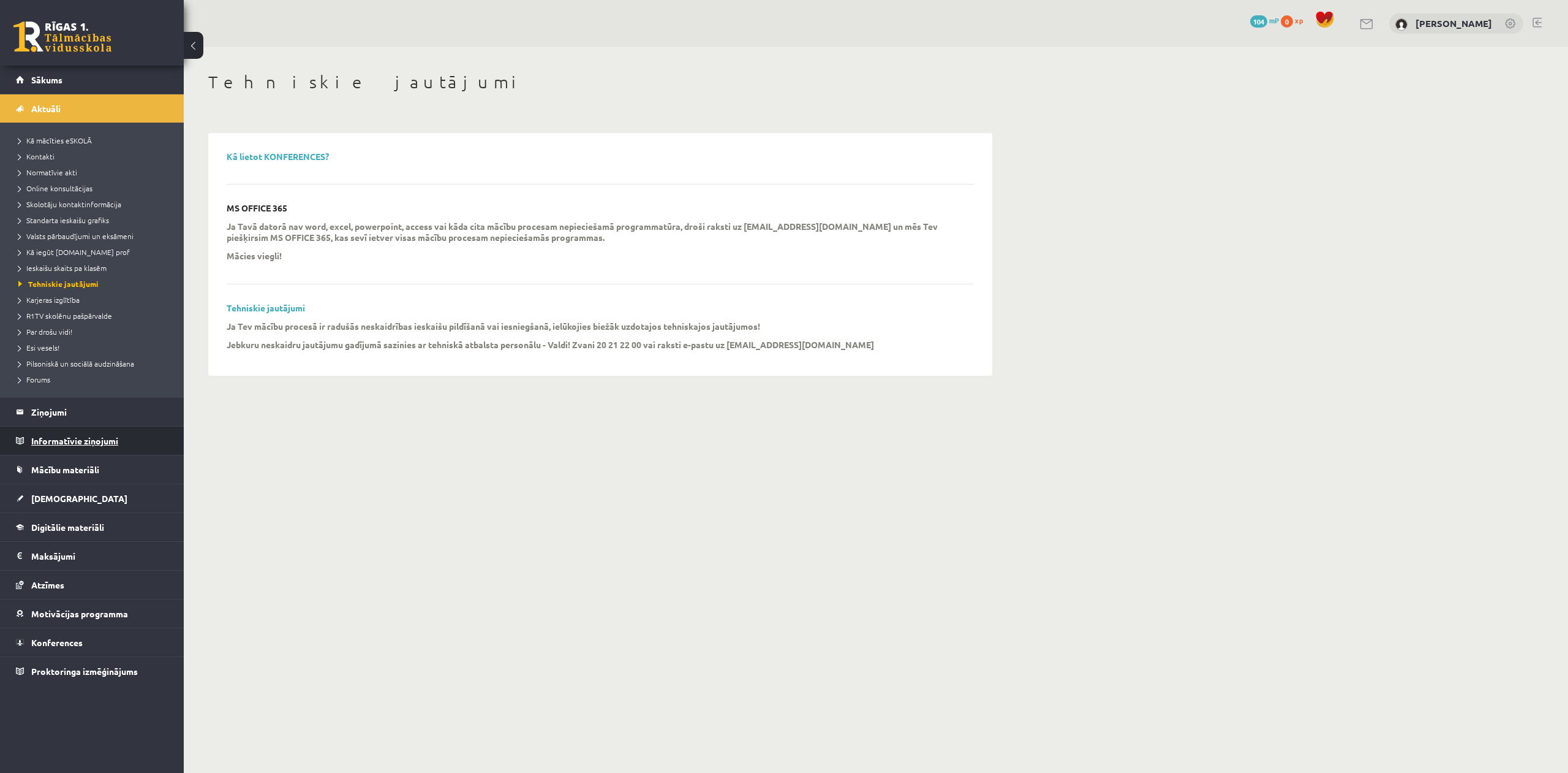
click at [101, 445] on legend "Informatīvie ziņojumi 0" at bounding box center [100, 441] width 138 height 28
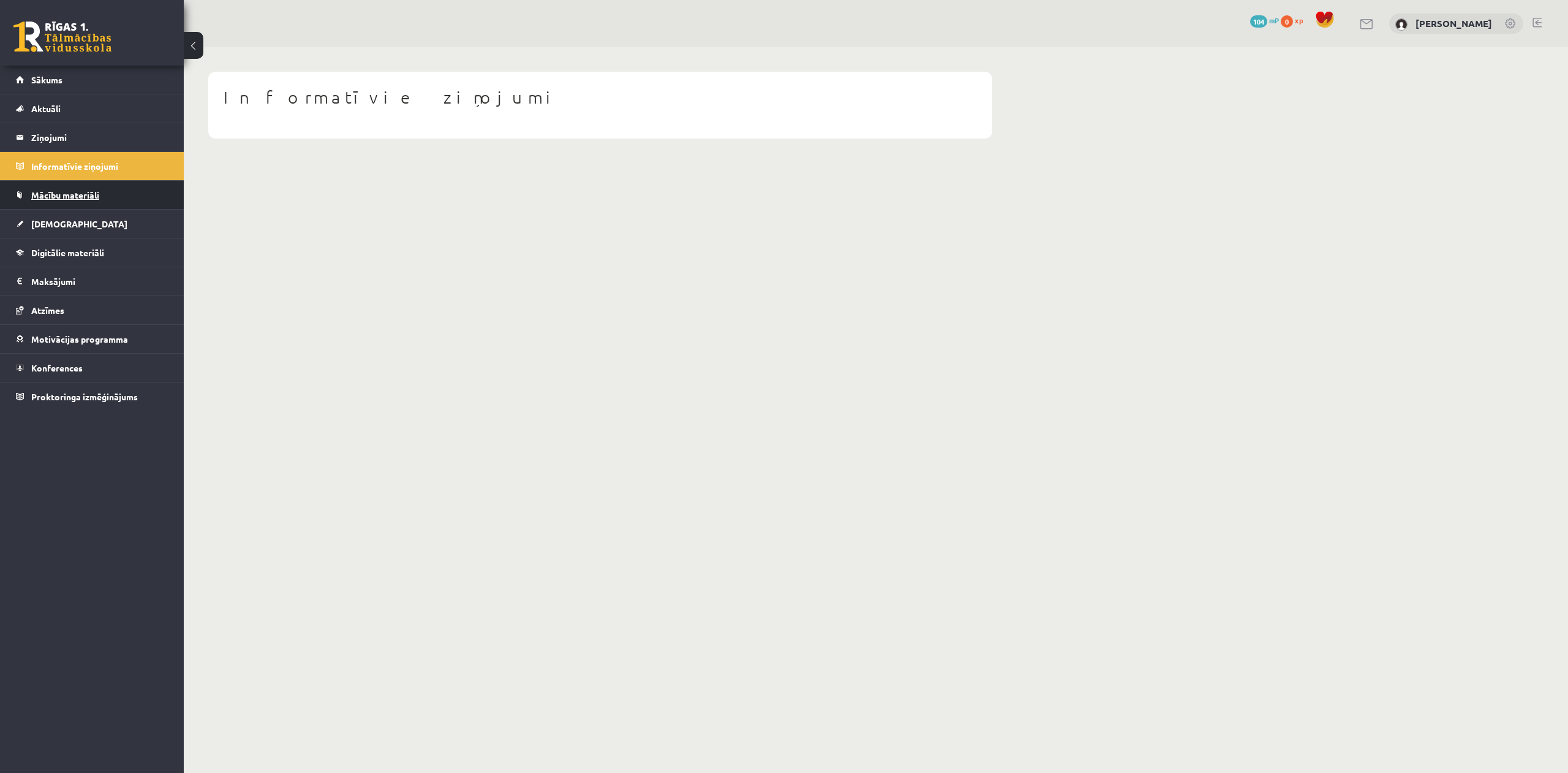
click at [76, 202] on link "Mācību materiāli" at bounding box center [92, 195] width 152 height 28
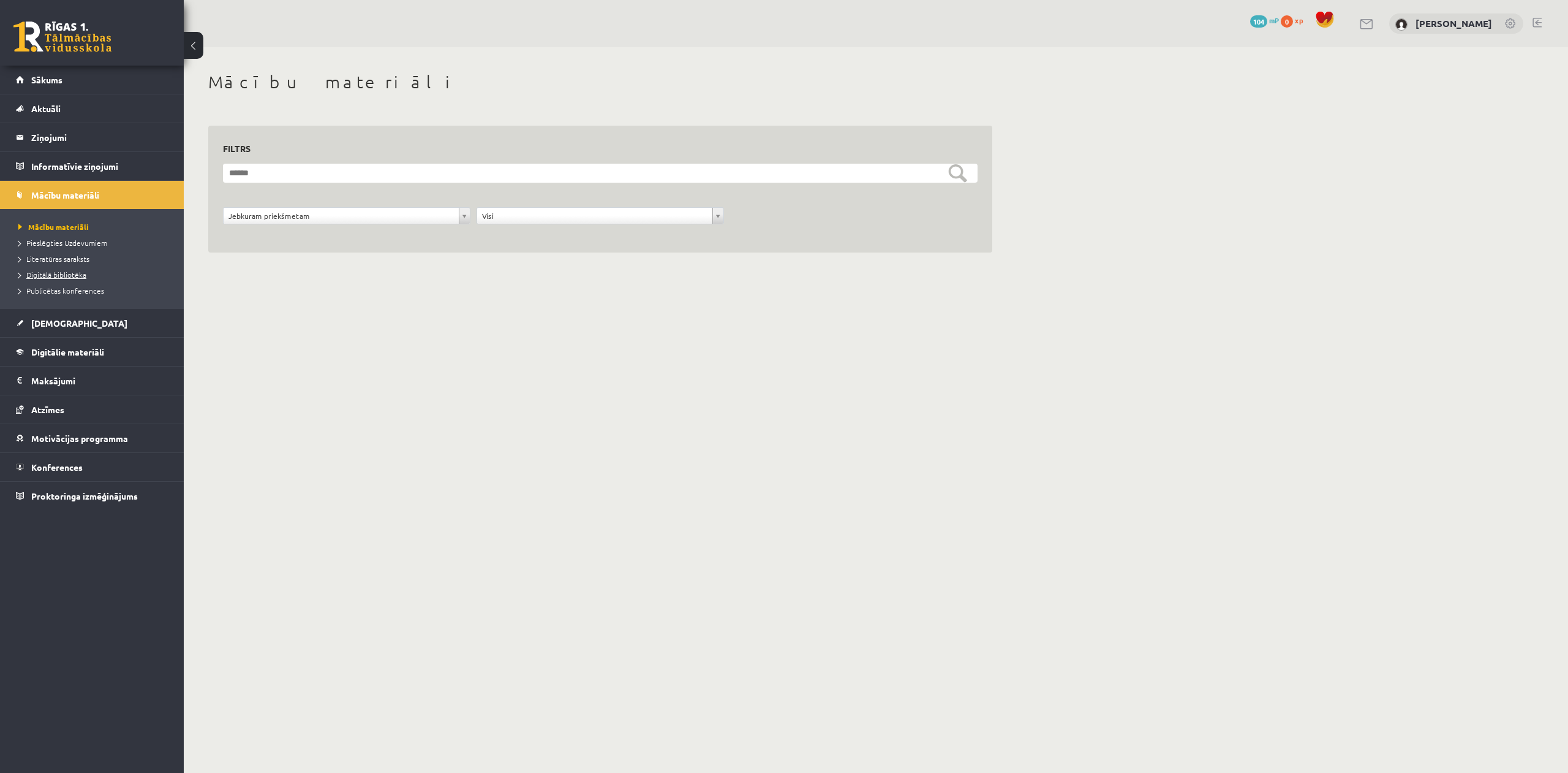
click at [80, 276] on span "Digitālā bibliotēka" at bounding box center [53, 274] width 68 height 10
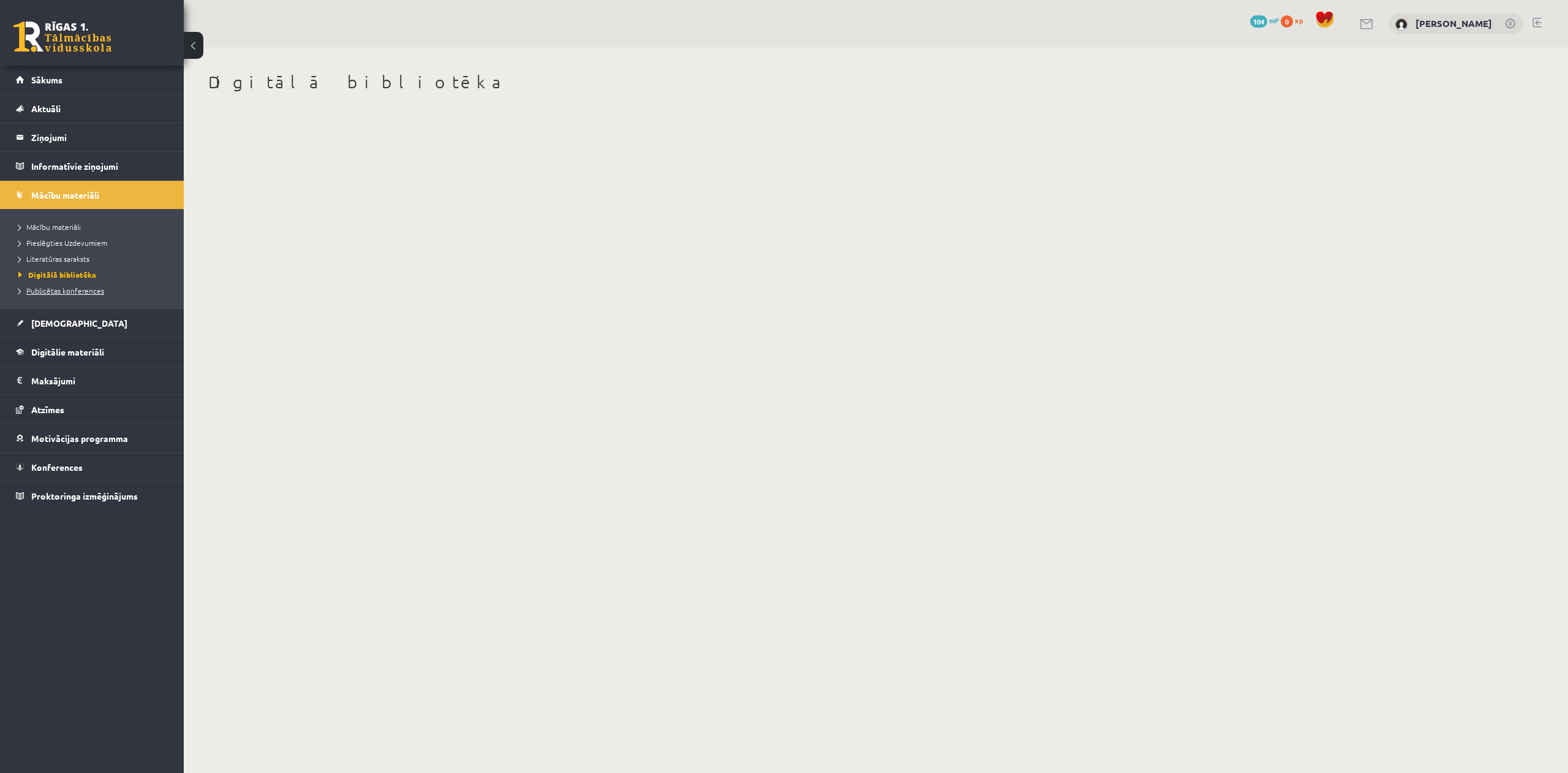
click at [87, 294] on span "Publicētas konferences" at bounding box center [61, 290] width 86 height 10
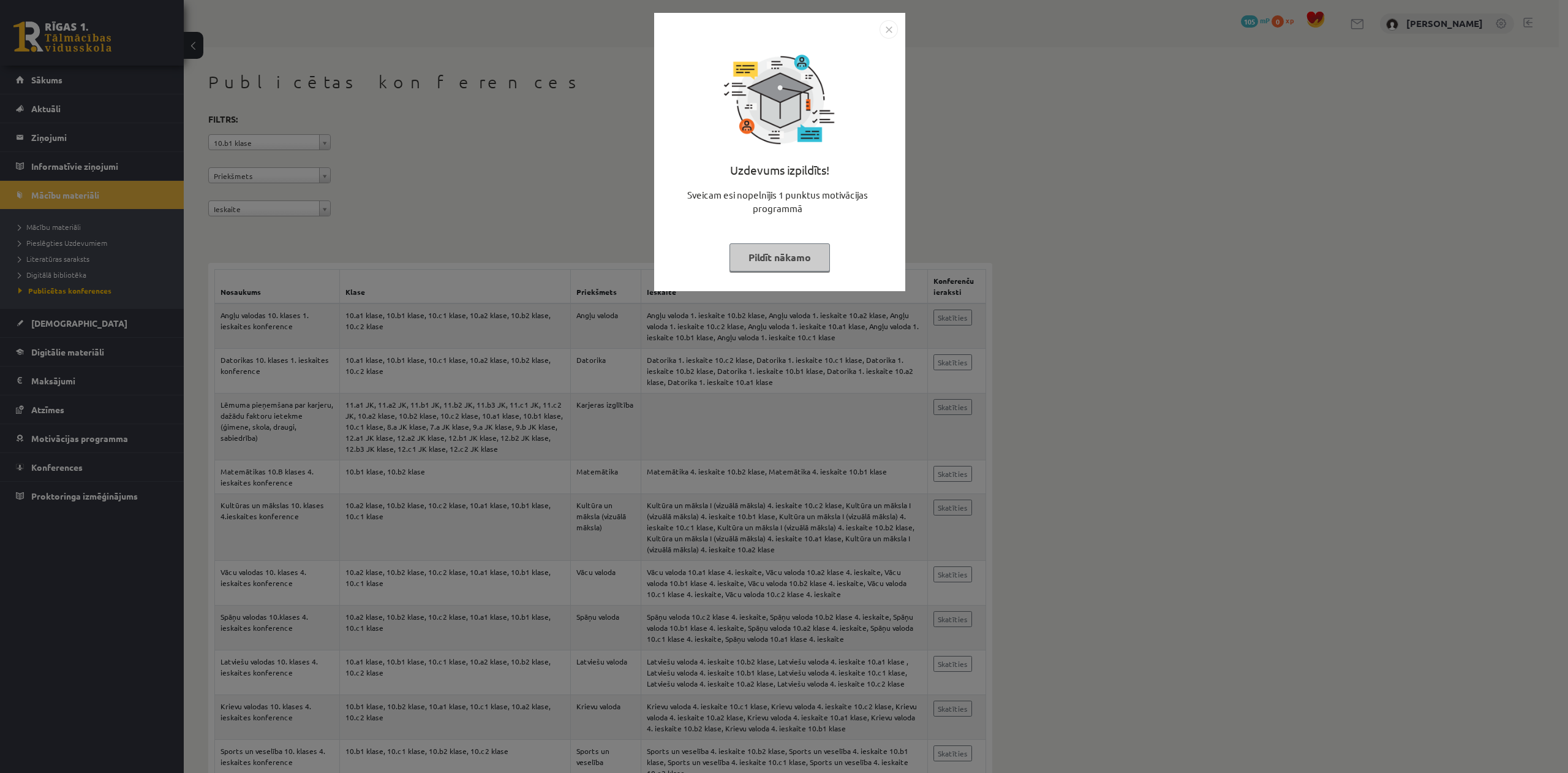
click at [808, 264] on button "Pildīt nākamo" at bounding box center [780, 257] width 100 height 28
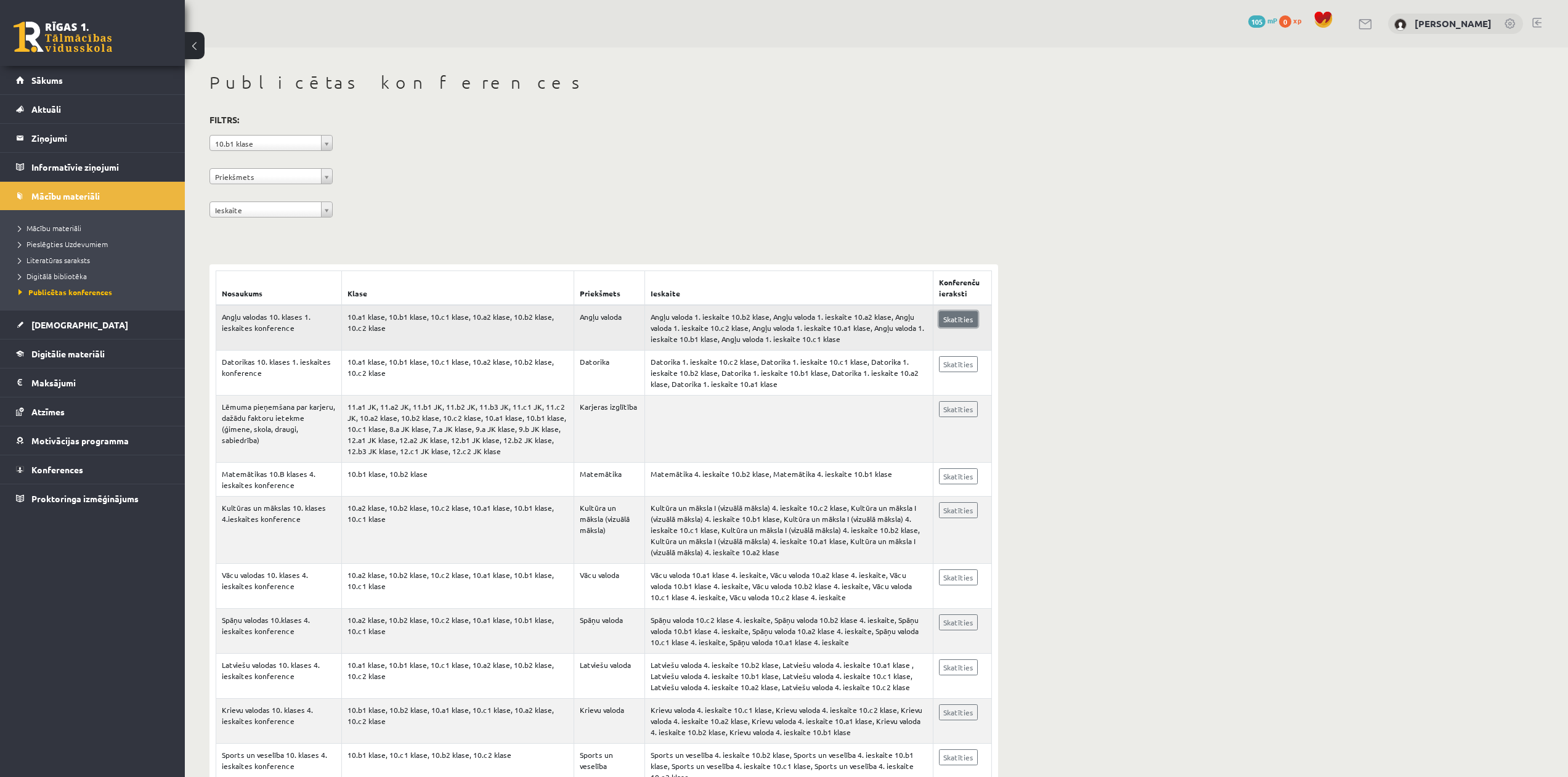
click at [963, 326] on link "Skatīties" at bounding box center [959, 319] width 39 height 16
click at [75, 326] on link "[DEMOGRAPHIC_DATA]" at bounding box center [93, 325] width 153 height 28
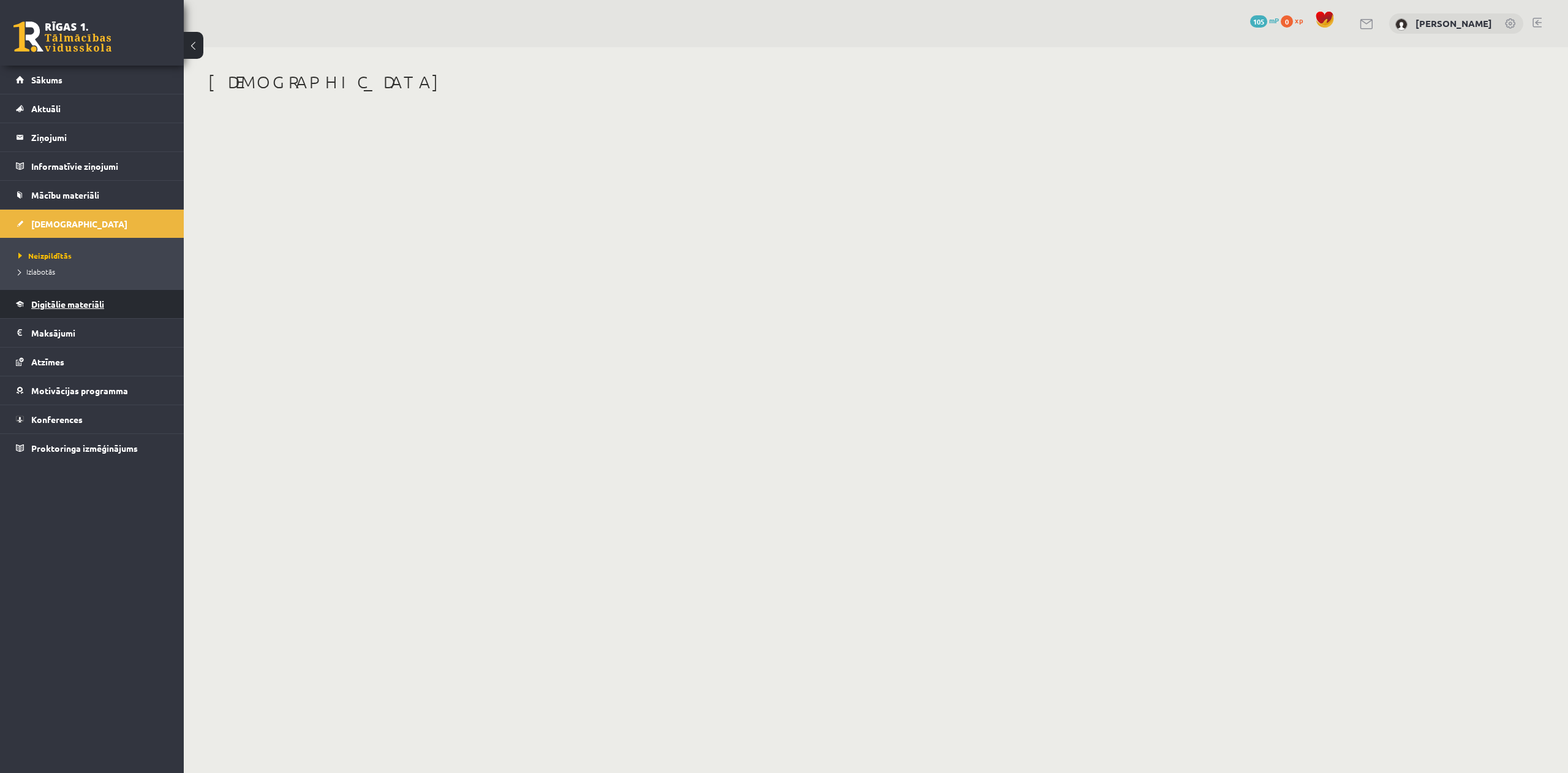
click at [63, 304] on span "Digitālie materiāli" at bounding box center [67, 304] width 73 height 11
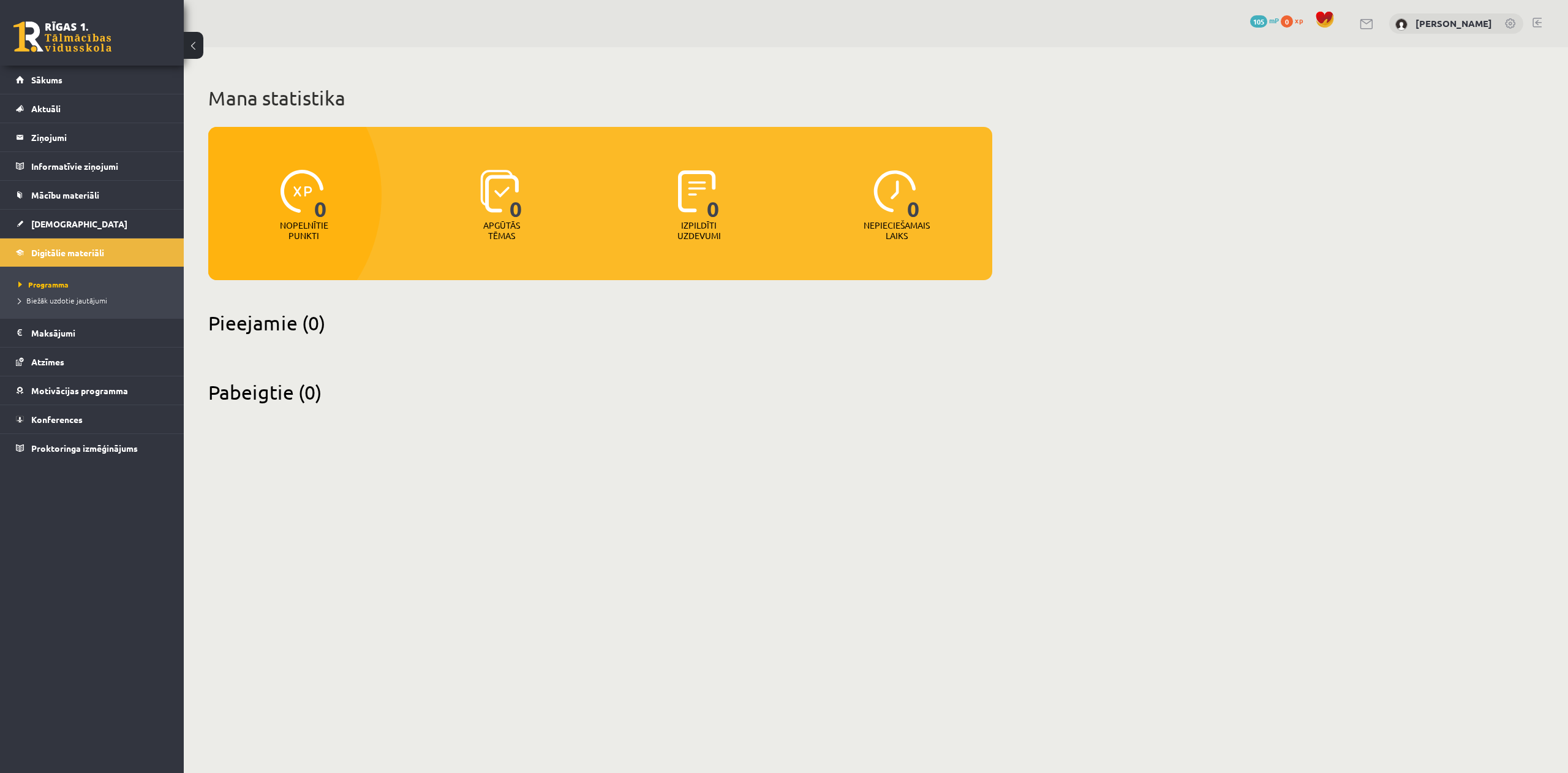
click at [39, 34] on link at bounding box center [62, 37] width 98 height 31
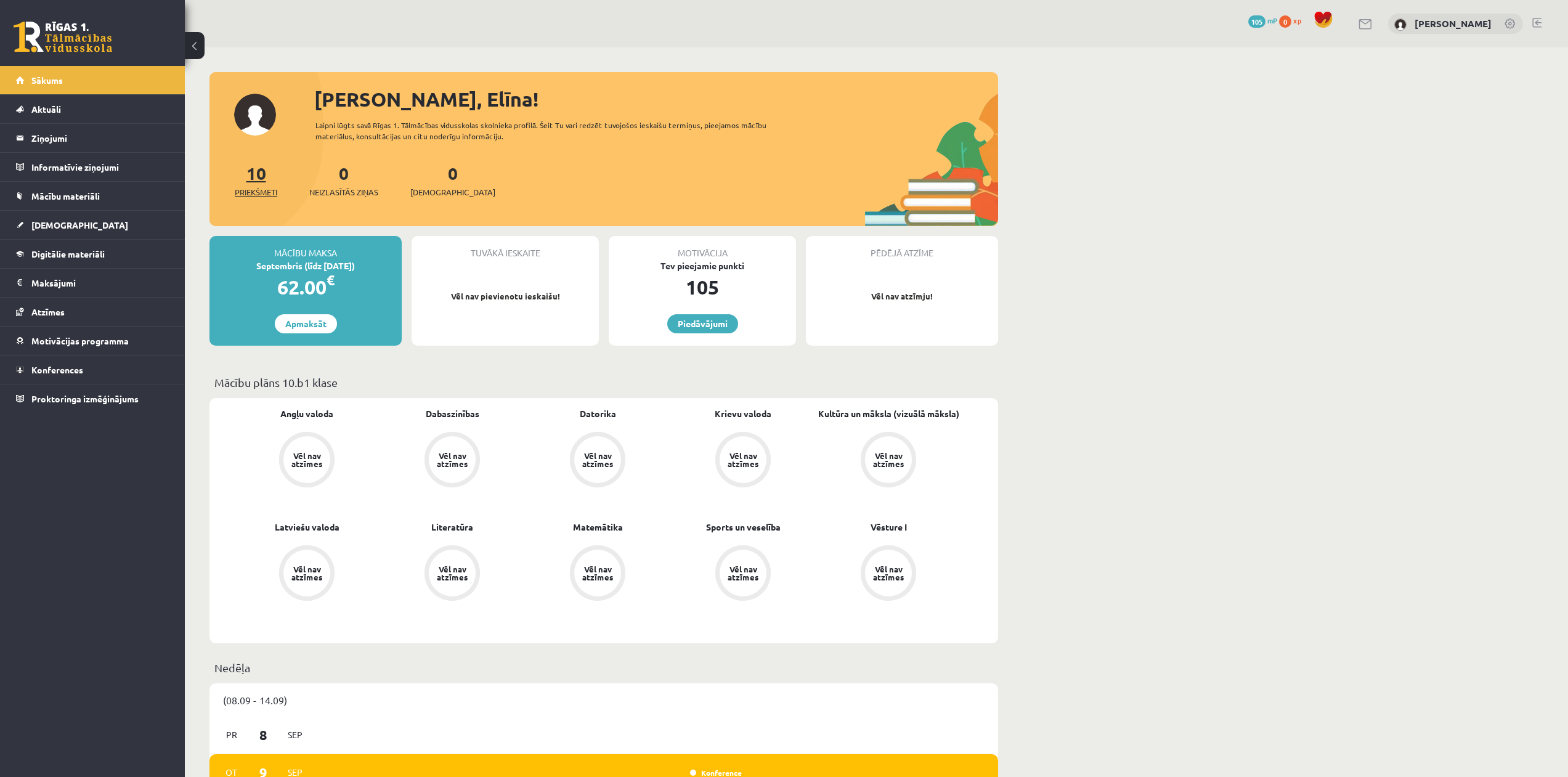
click at [257, 182] on link "10 Priekšmeti" at bounding box center [256, 179] width 43 height 37
click at [424, 186] on span "[DEMOGRAPHIC_DATA]" at bounding box center [452, 192] width 85 height 12
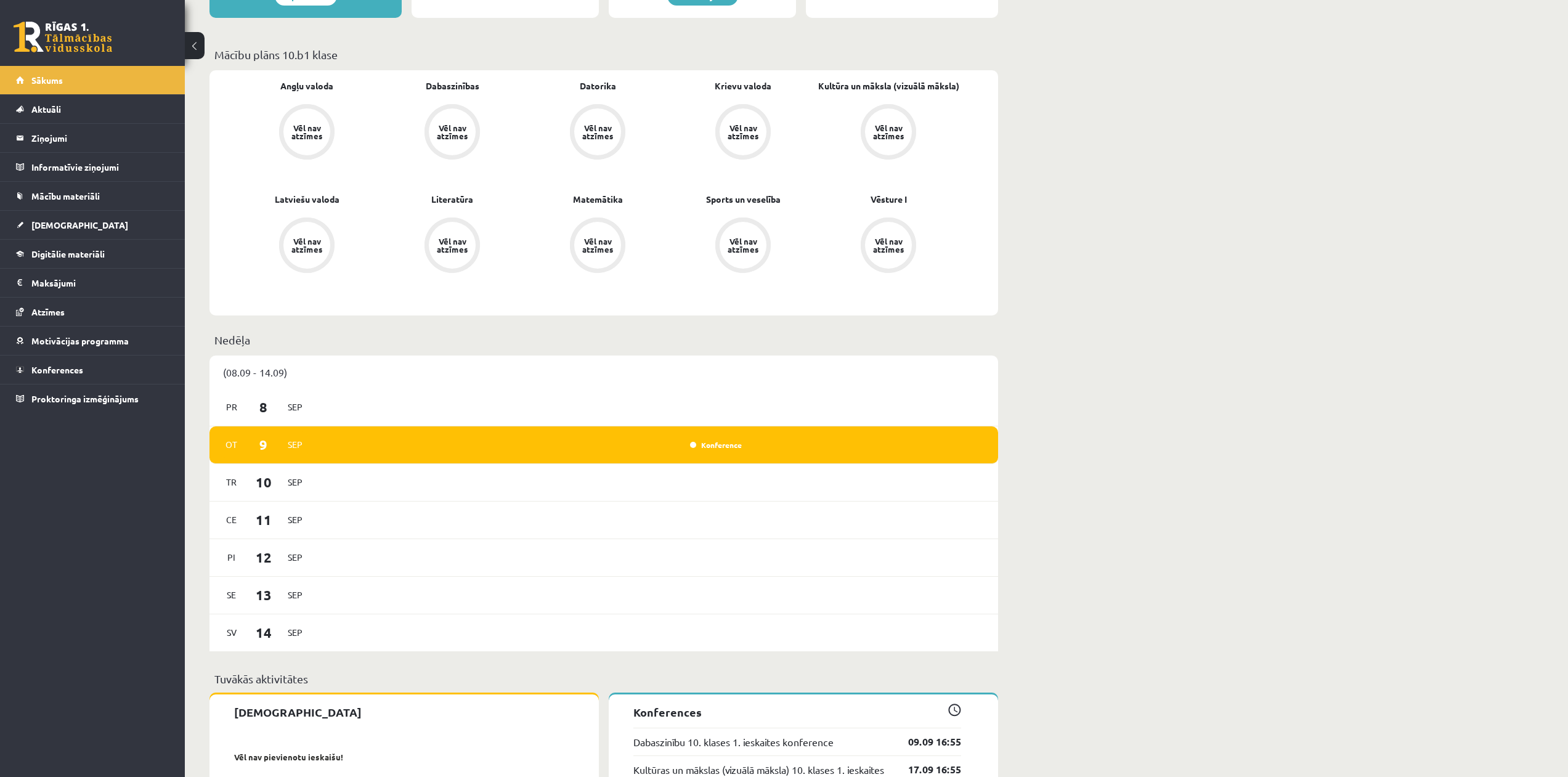
scroll to position [483, 0]
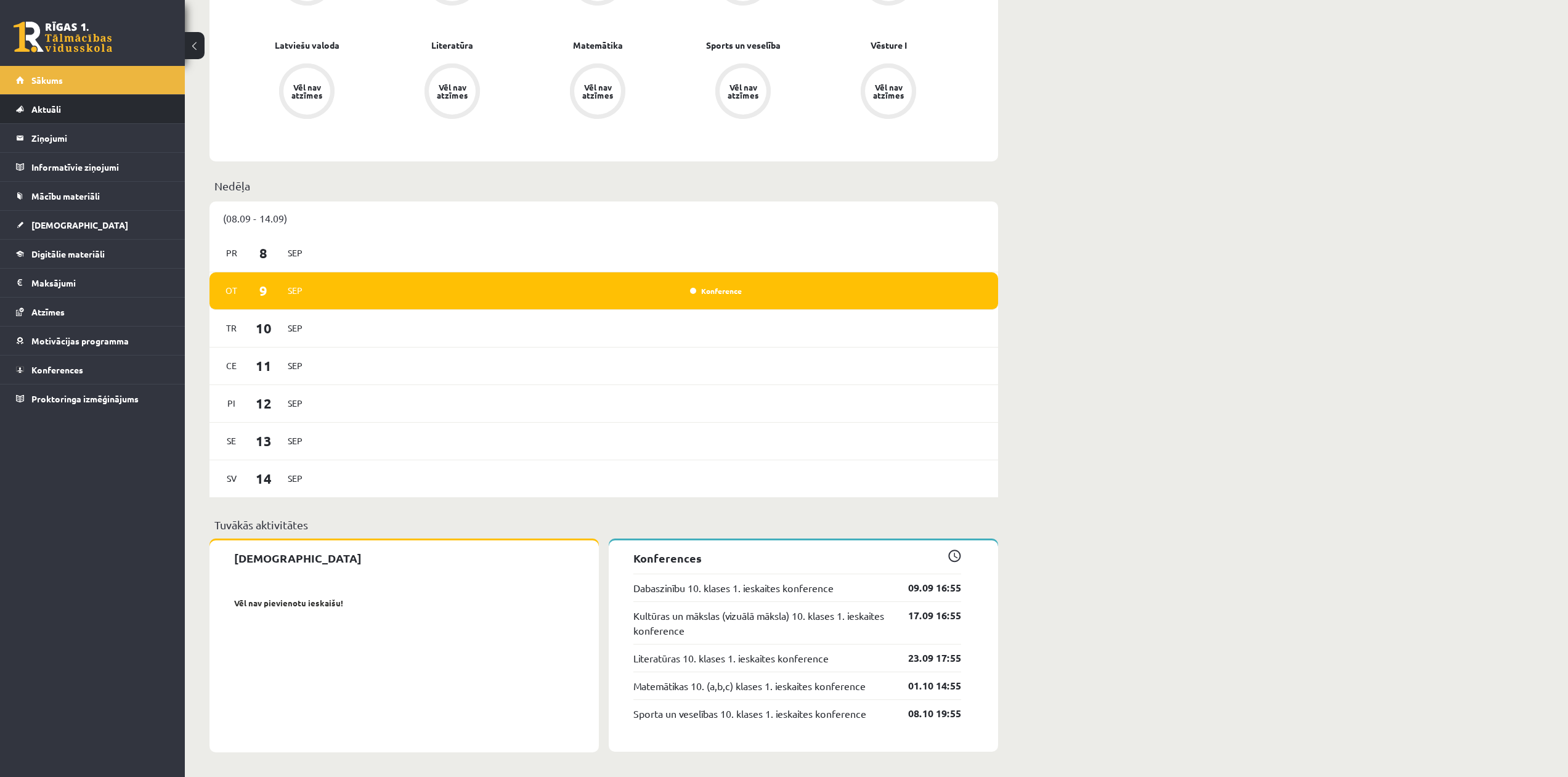
click at [171, 106] on li "Aktuāli Kā mācīties eSKOLĀ Kontakti Normatīvie akti Online konsultācijas Skolot…" at bounding box center [93, 109] width 185 height 30
click at [47, 108] on span "Aktuāli" at bounding box center [46, 109] width 30 height 11
